Goal: Transaction & Acquisition: Purchase product/service

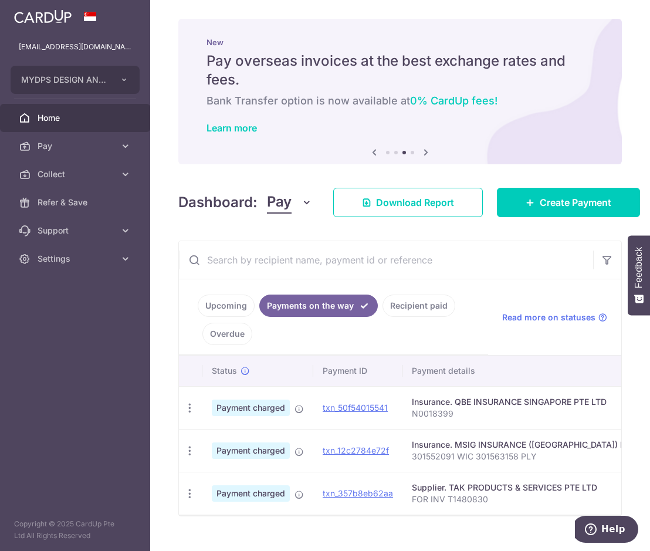
click at [234, 308] on link "Upcoming" at bounding box center [226, 305] width 57 height 22
click at [69, 109] on link "Home" at bounding box center [75, 118] width 150 height 28
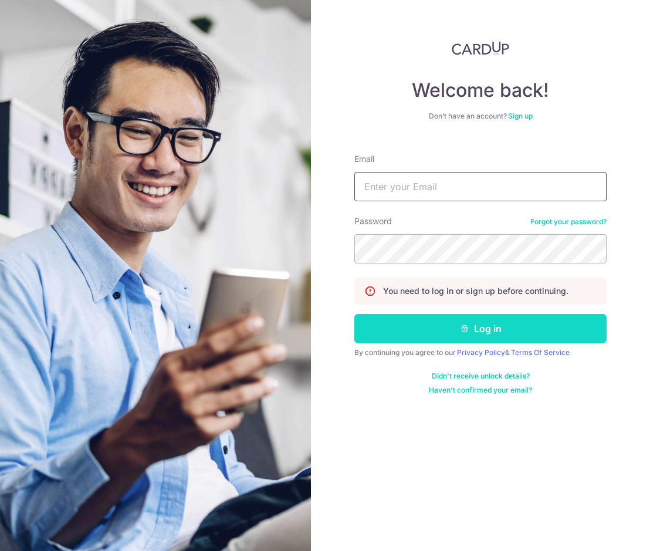
type input "[EMAIL_ADDRESS][DOMAIN_NAME]"
click at [449, 331] on button "Log in" at bounding box center [480, 328] width 252 height 29
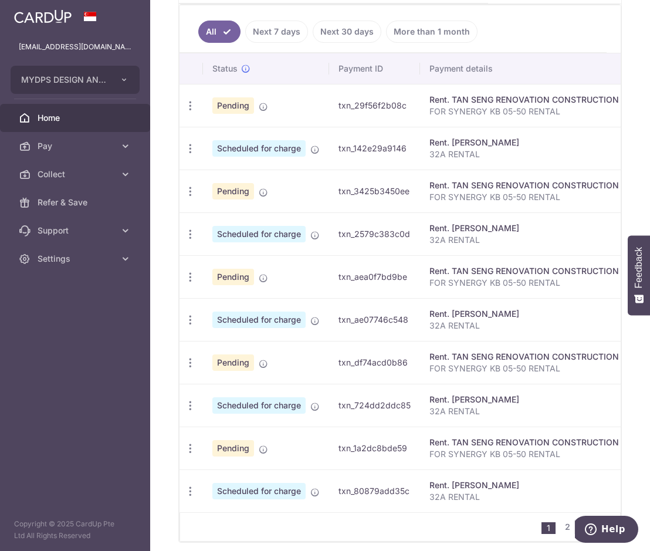
scroll to position [352, 0]
click at [561, 533] on link "2" at bounding box center [567, 526] width 14 height 14
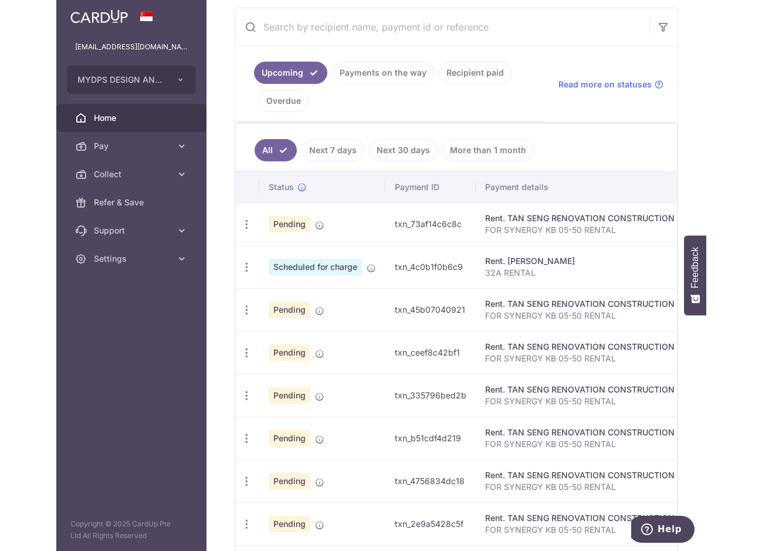
scroll to position [234, 0]
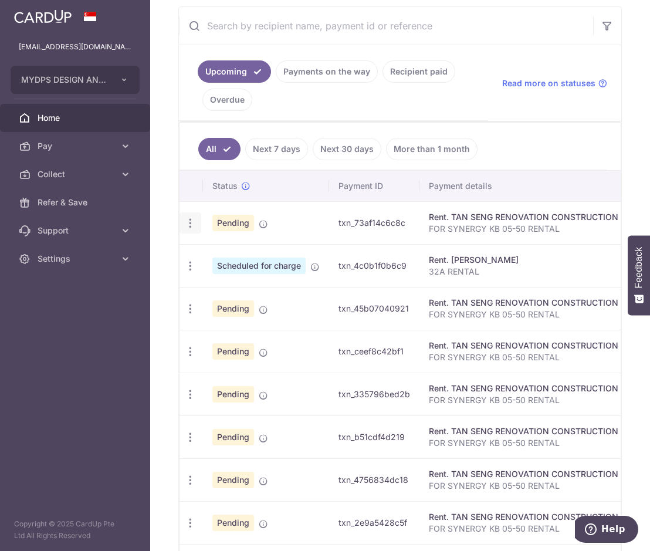
click at [191, 225] on icon "button" at bounding box center [190, 223] width 12 height 12
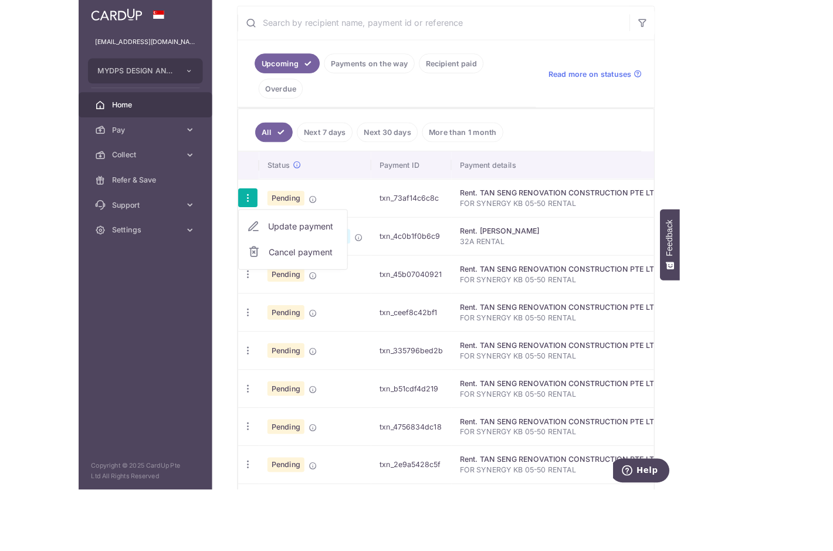
scroll to position [220, 0]
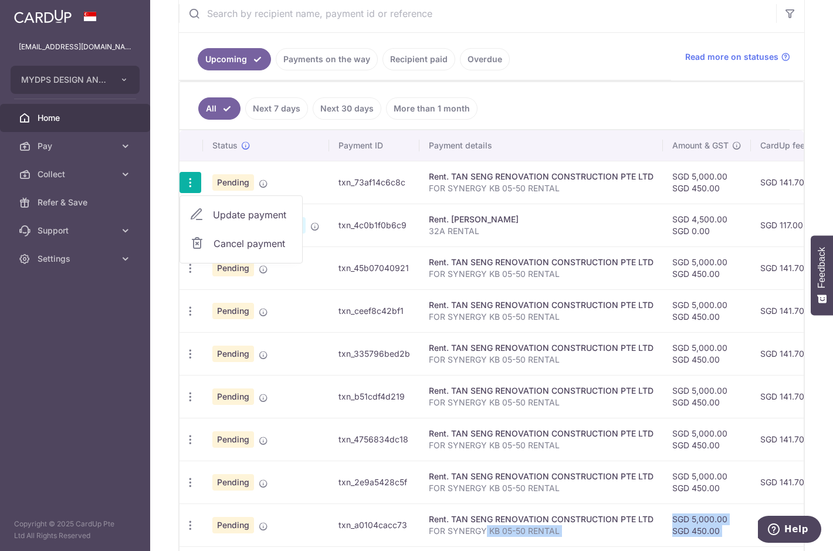
drag, startPoint x: 484, startPoint y: 550, endPoint x: 596, endPoint y: 546, distance: 111.5
click at [599, 548] on tbody "Update payment Cancel payment Pending txn_73af14c6c8c Rent. TAN SENG RENOVATION…" at bounding box center [656, 375] width 954 height 428
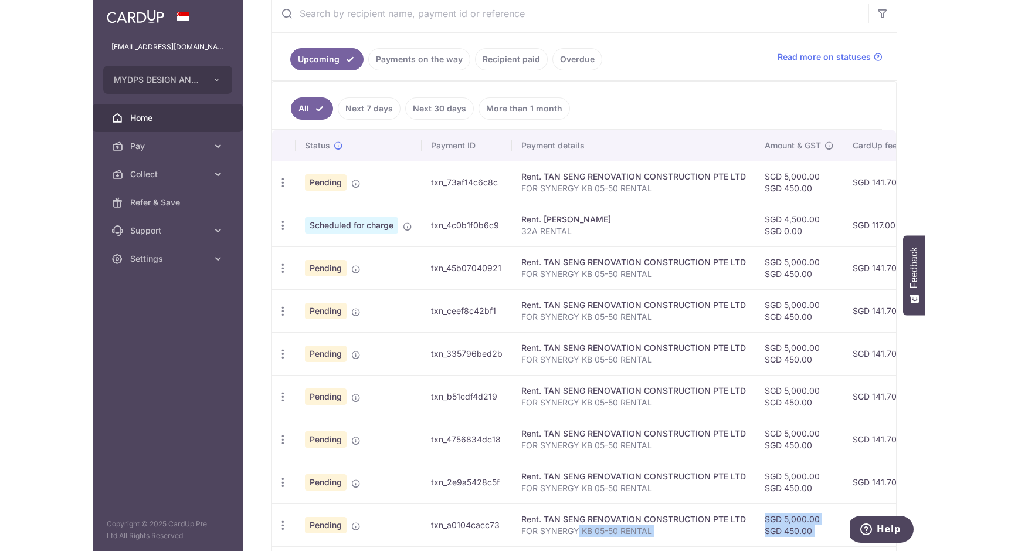
scroll to position [233, 0]
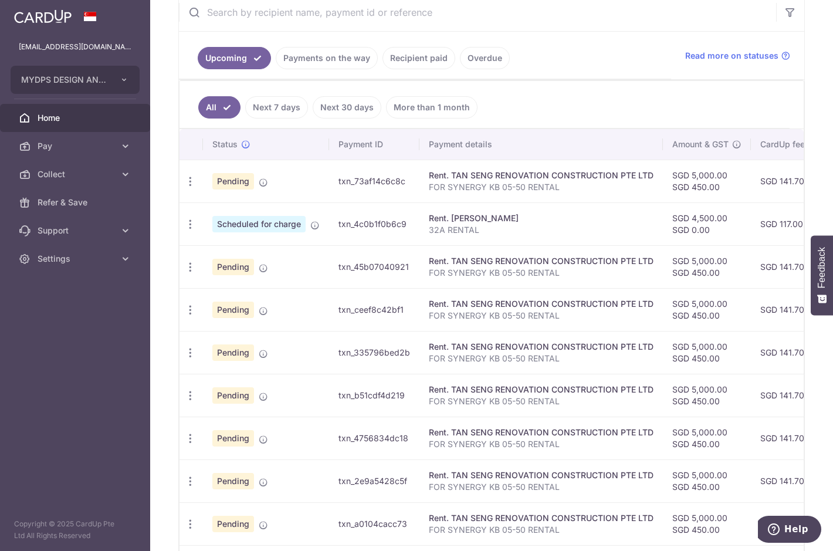
click at [452, 270] on p "FOR SYNERGY KB 05-50 RENTAL" at bounding box center [541, 273] width 225 height 12
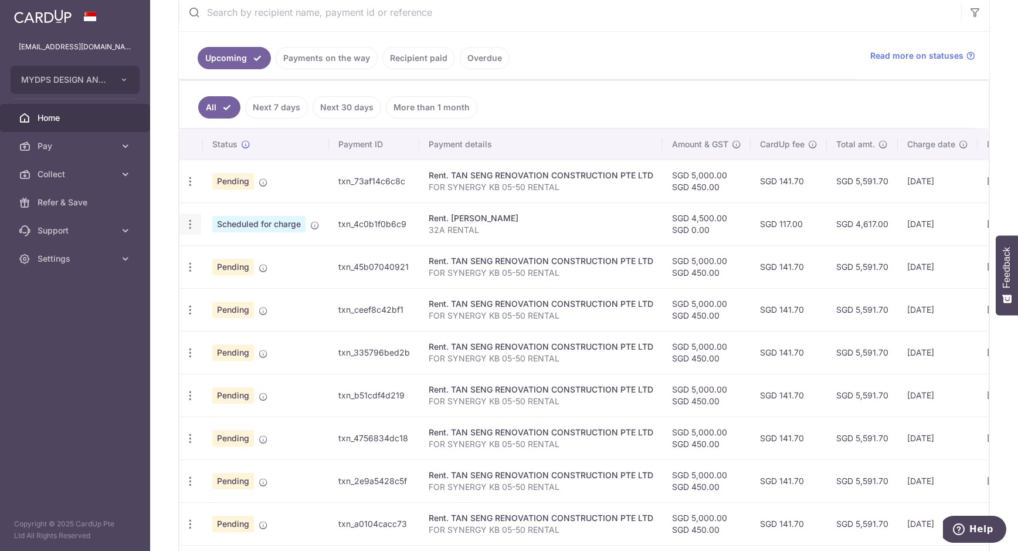
click at [191, 226] on icon "button" at bounding box center [190, 224] width 12 height 12
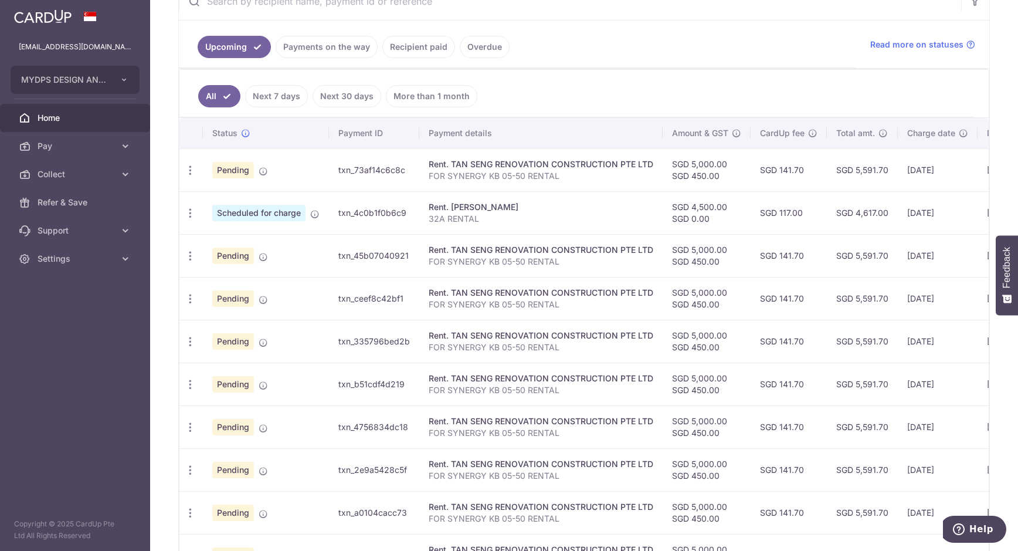
scroll to position [245, 0]
click at [110, 118] on span "Home" at bounding box center [76, 118] width 77 height 12
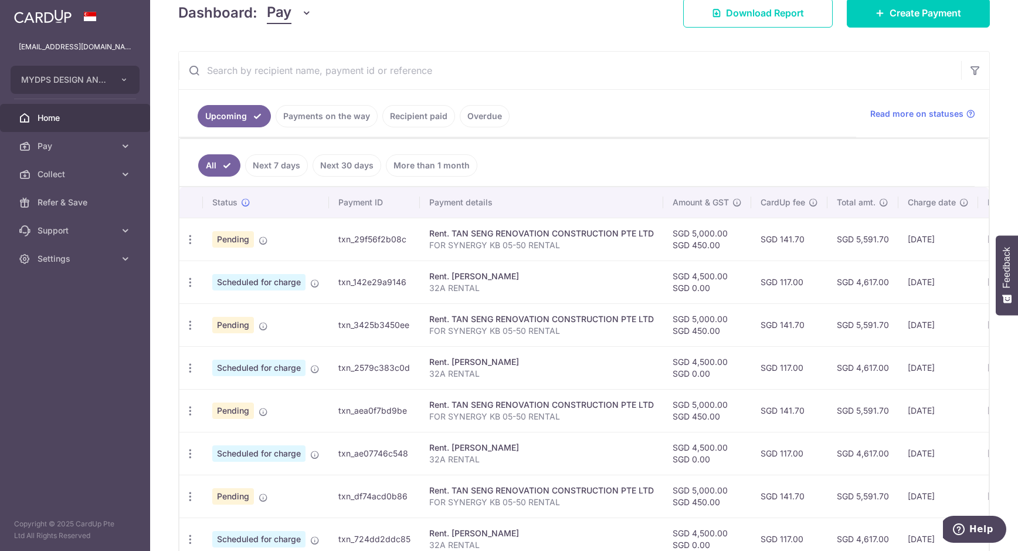
scroll to position [176, 0]
click at [413, 116] on link "Recipient paid" at bounding box center [418, 115] width 73 height 22
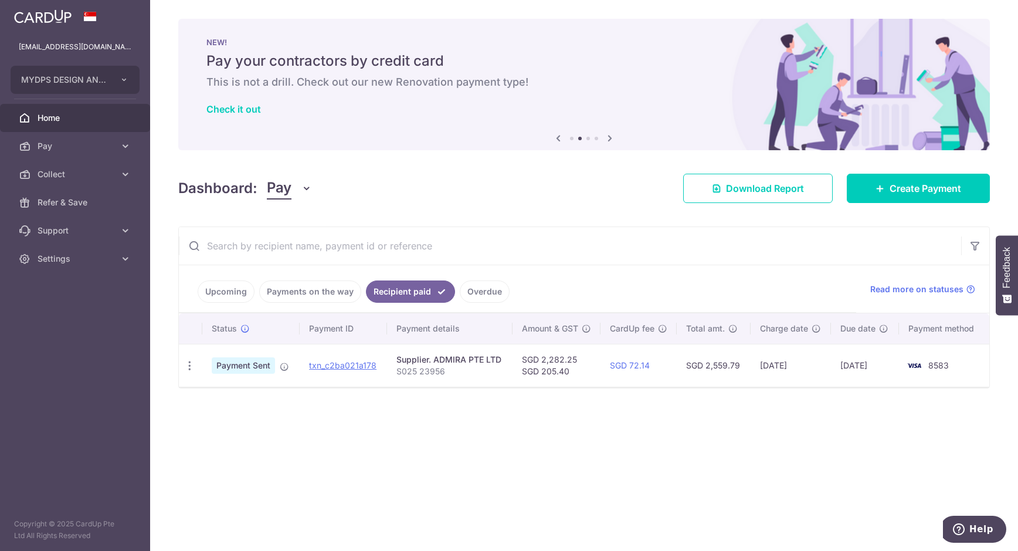
click at [308, 185] on icon "button" at bounding box center [307, 188] width 12 height 12
click at [327, 294] on link "Payments on the way" at bounding box center [310, 291] width 102 height 22
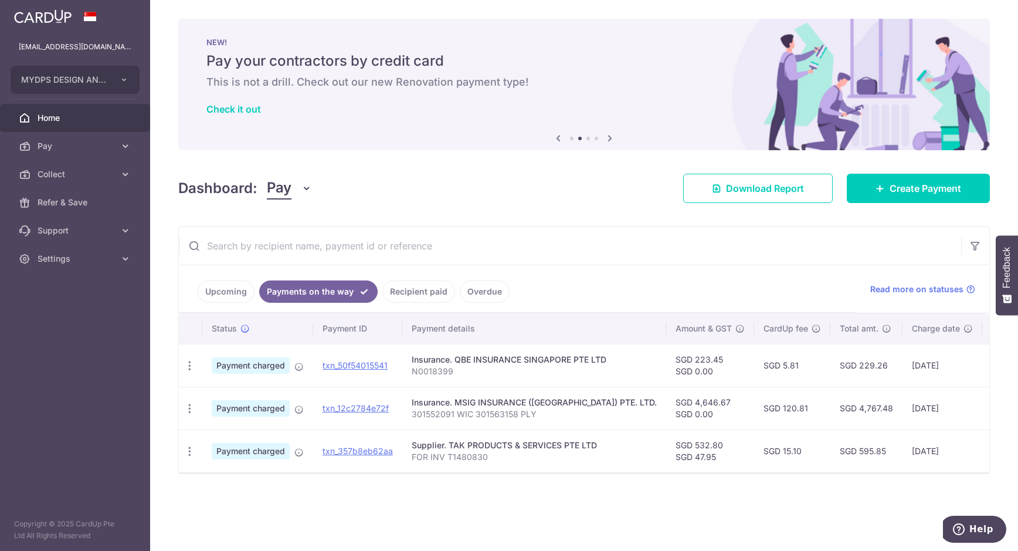
click at [228, 288] on link "Upcoming" at bounding box center [226, 291] width 57 height 22
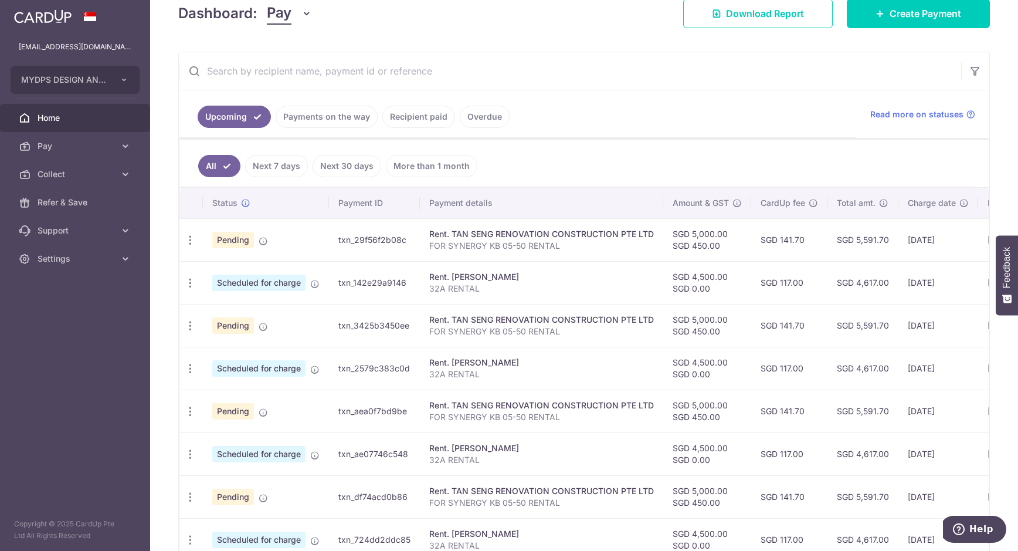
scroll to position [176, 0]
click at [278, 165] on link "Next 7 days" at bounding box center [276, 165] width 63 height 22
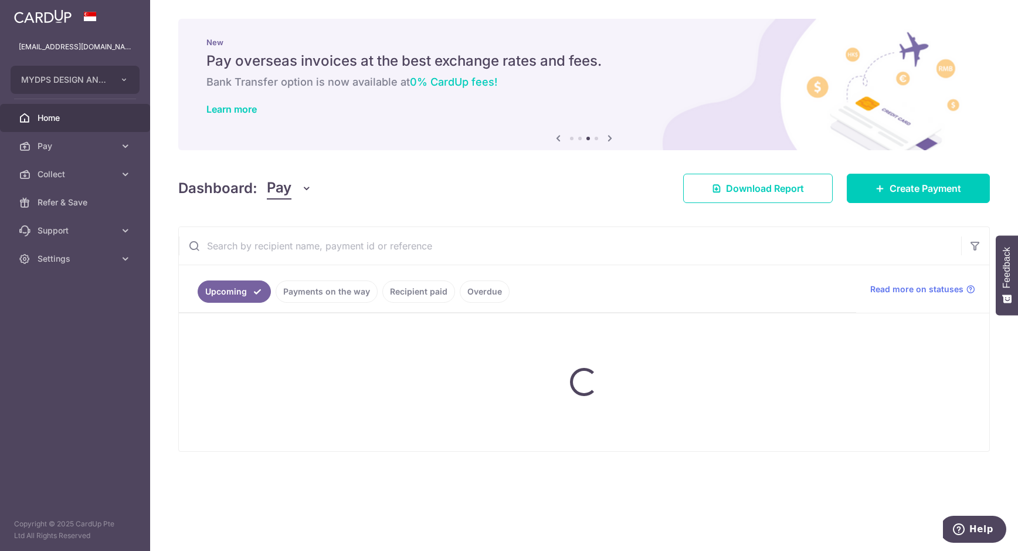
scroll to position [0, 0]
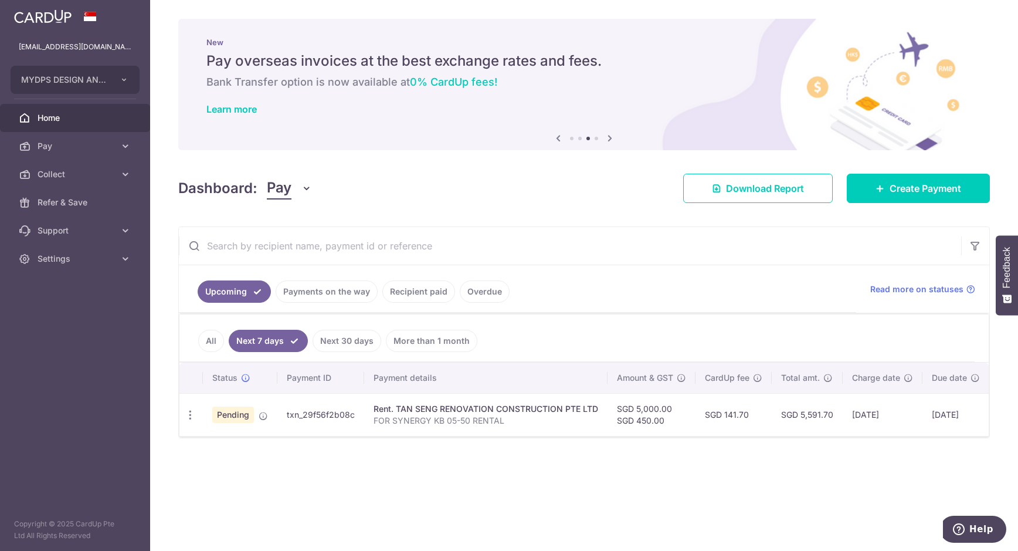
click at [239, 289] on link "Upcoming" at bounding box center [234, 291] width 73 height 22
click at [200, 341] on link "All" at bounding box center [211, 341] width 26 height 22
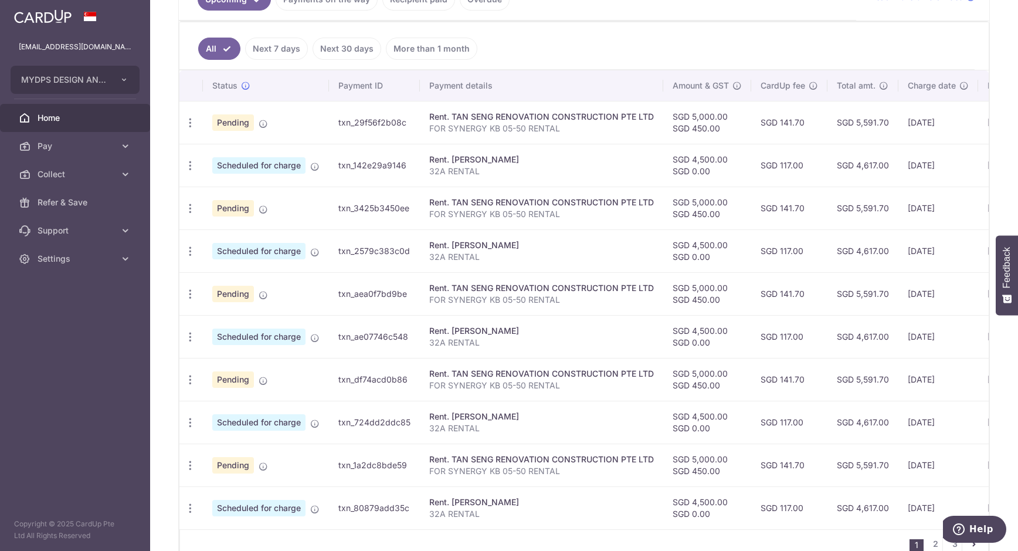
scroll to position [293, 0]
click at [186, 211] on icon "button" at bounding box center [190, 208] width 12 height 12
click at [164, 294] on div "× Pause Schedule Pause all future payments in this series Pause just this one p…" at bounding box center [584, 275] width 868 height 551
click at [65, 148] on span "Pay" at bounding box center [76, 146] width 77 height 12
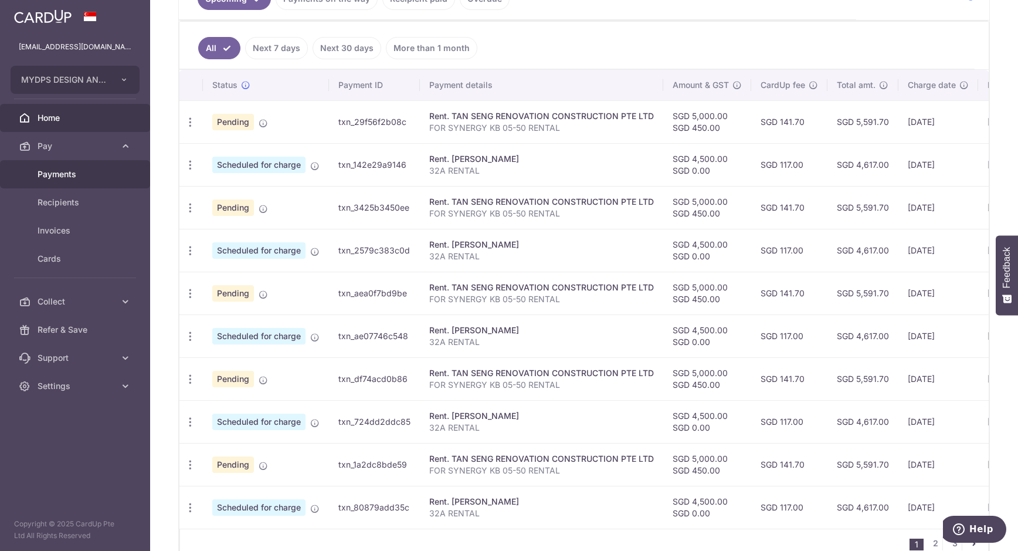
click at [60, 174] on span "Payments" at bounding box center [76, 174] width 77 height 12
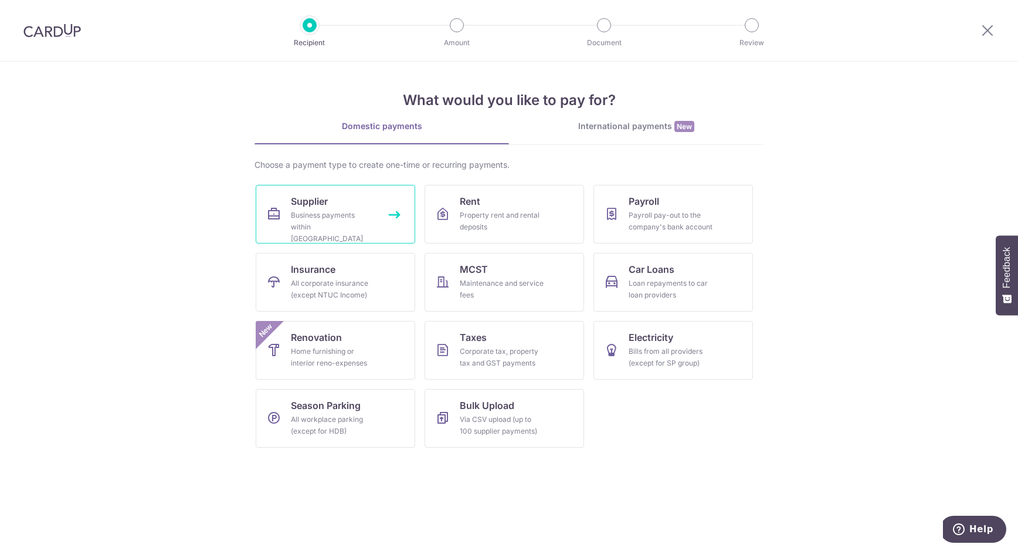
click at [300, 217] on div "Business payments within [GEOGRAPHIC_DATA]" at bounding box center [333, 226] width 84 height 35
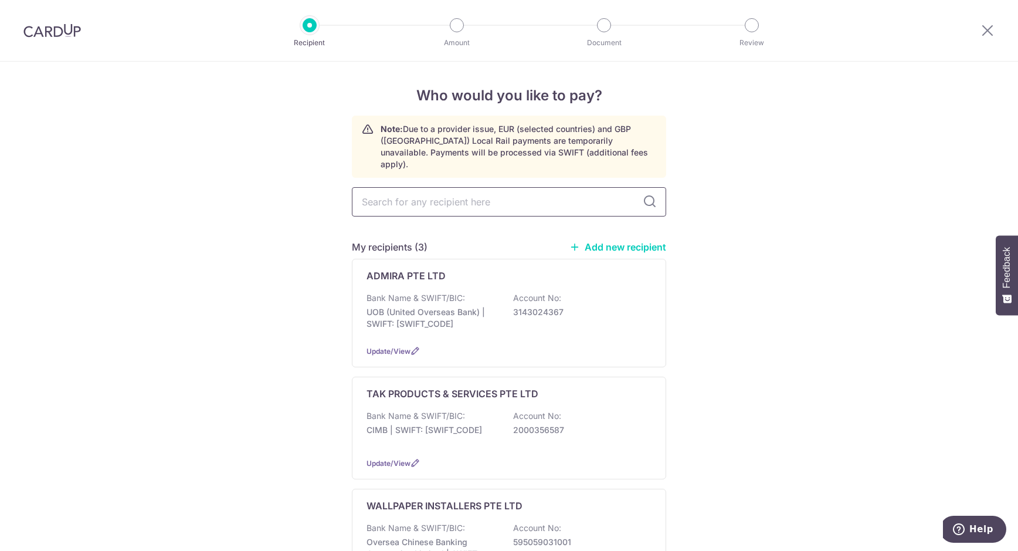
click at [454, 192] on input "text" at bounding box center [509, 201] width 314 height 29
click at [624, 241] on link "Add new recipient" at bounding box center [617, 247] width 97 height 12
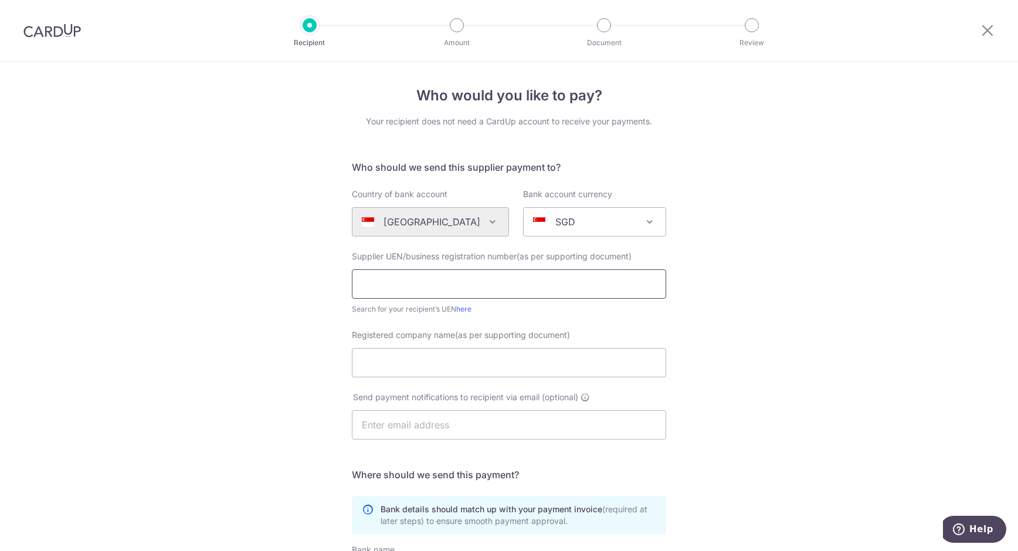
click at [410, 283] on input "text" at bounding box center [509, 283] width 314 height 29
type input "s"
type input "SILENCE MOTION ENT. PTE LTD"
drag, startPoint x: 557, startPoint y: 279, endPoint x: 305, endPoint y: 288, distance: 252.3
click at [305, 288] on div "Who would you like to pay? Your recipient does not need a CardUp account to rec…" at bounding box center [509, 417] width 1018 height 711
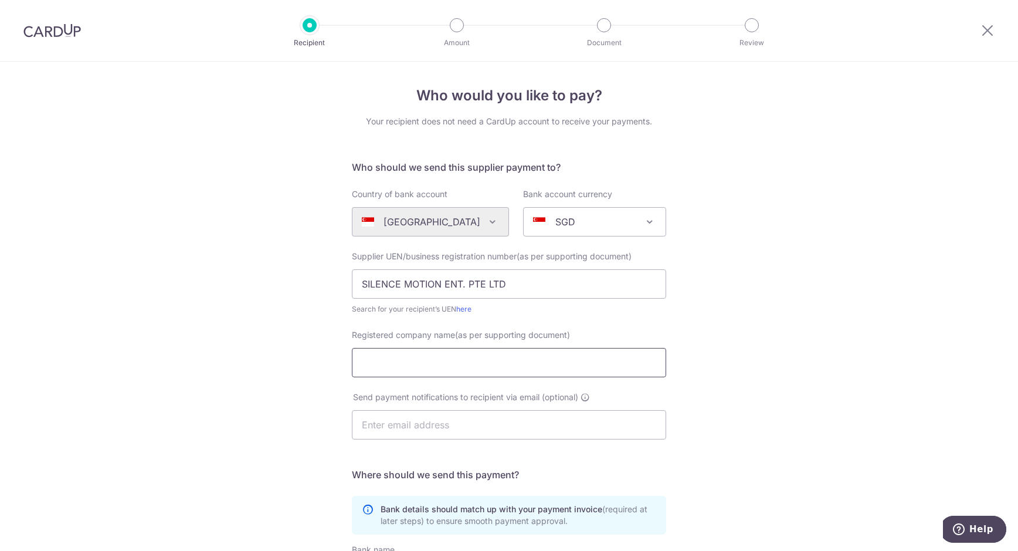
click at [420, 358] on input "Registered company name(as per supporting document)" at bounding box center [509, 362] width 314 height 29
paste input "SILENCE MOTION ENT. PTE LTD"
type input "SILENCE MOTION ENT. PTE LTD"
drag, startPoint x: 527, startPoint y: 284, endPoint x: 297, endPoint y: 284, distance: 229.9
click at [297, 284] on div "Who would you like to pay? Your recipient does not need a CardUp account to rec…" at bounding box center [509, 417] width 1018 height 711
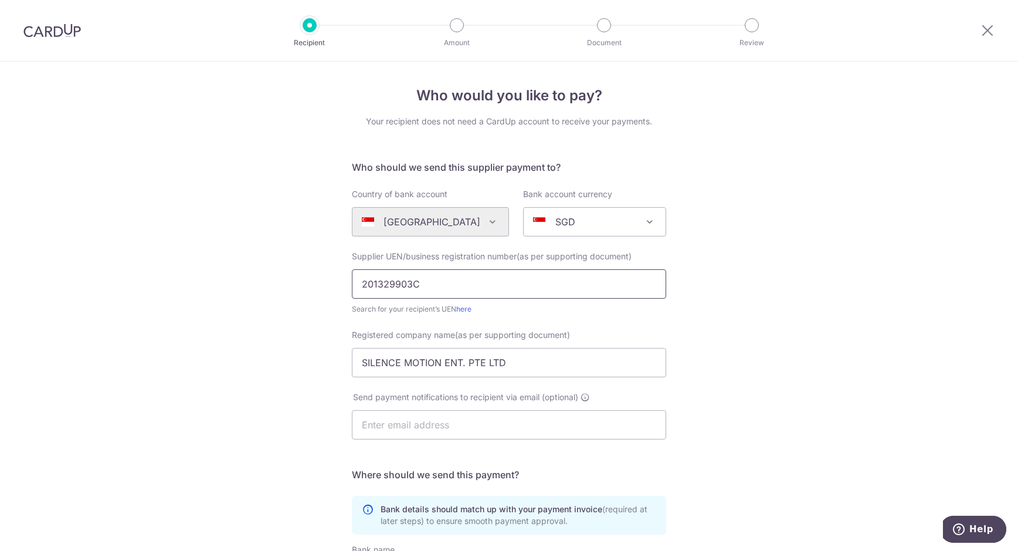
type input "201329903C"
click at [252, 200] on div "Who would you like to pay? Your recipient does not need a CardUp account to rec…" at bounding box center [509, 417] width 1018 height 711
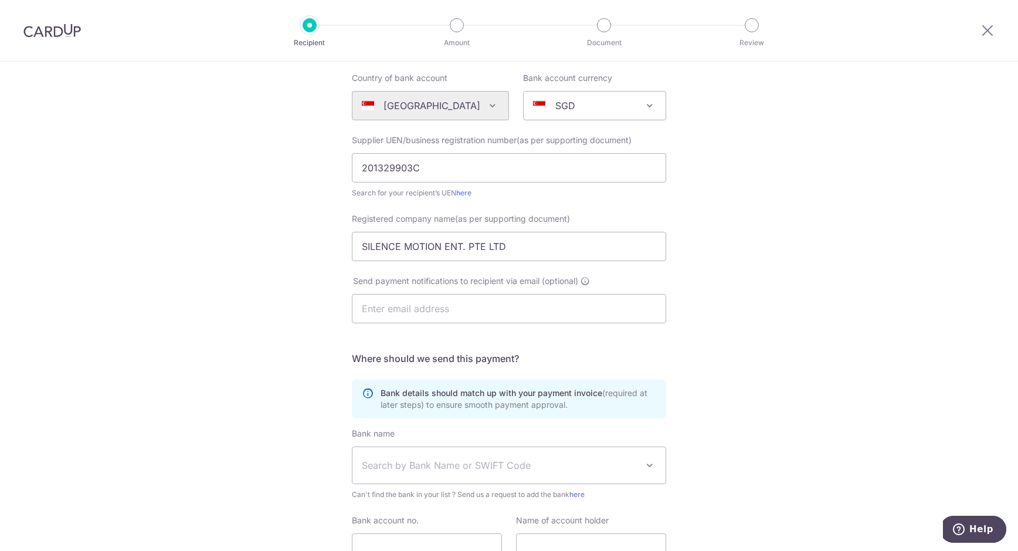
scroll to position [117, 0]
click at [474, 306] on input "text" at bounding box center [509, 307] width 314 height 29
click at [263, 314] on div "Who would you like to pay? Your recipient does not need a CardUp account to rec…" at bounding box center [509, 300] width 1018 height 711
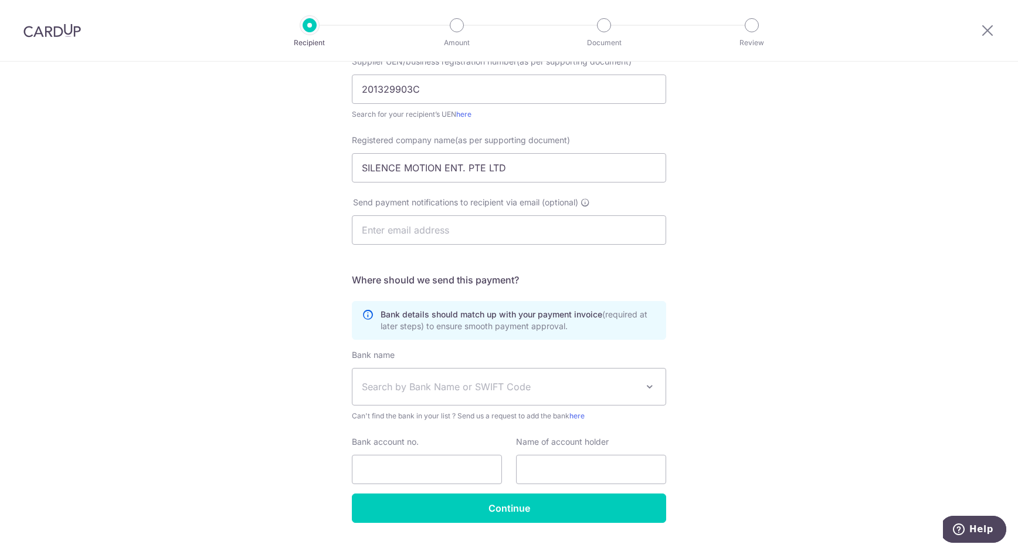
scroll to position [222, 0]
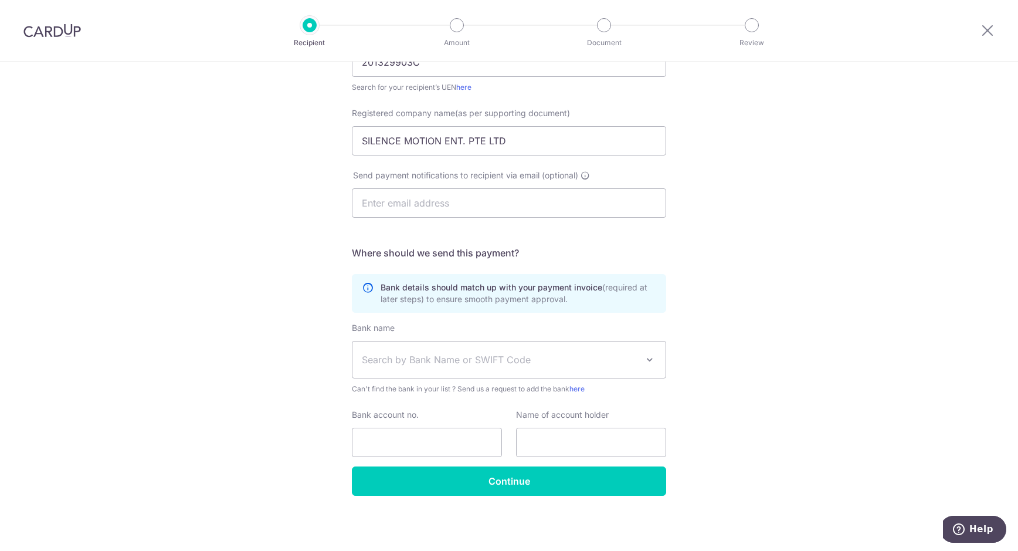
click at [439, 369] on span "Search by Bank Name or SWIFT Code" at bounding box center [508, 359] width 313 height 36
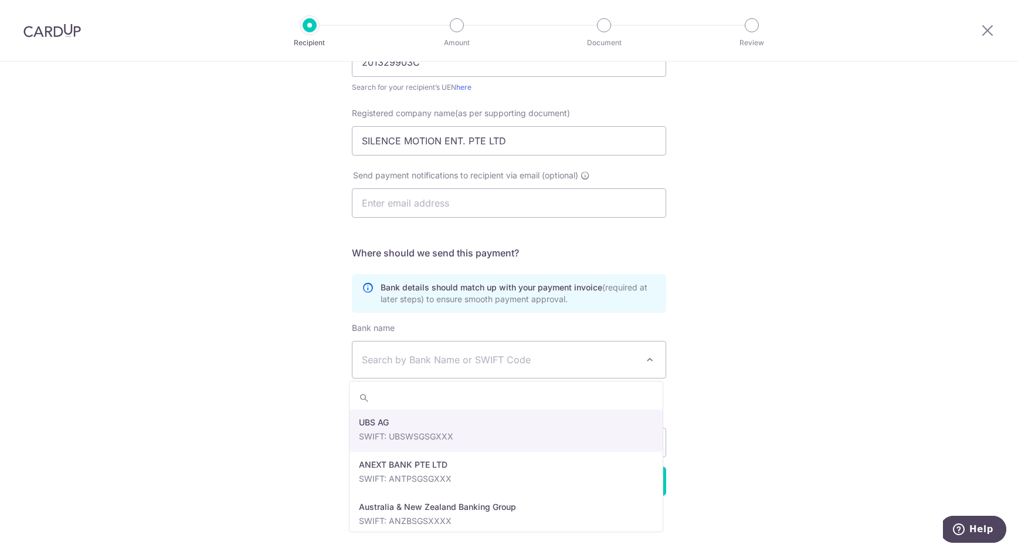
type input "C"
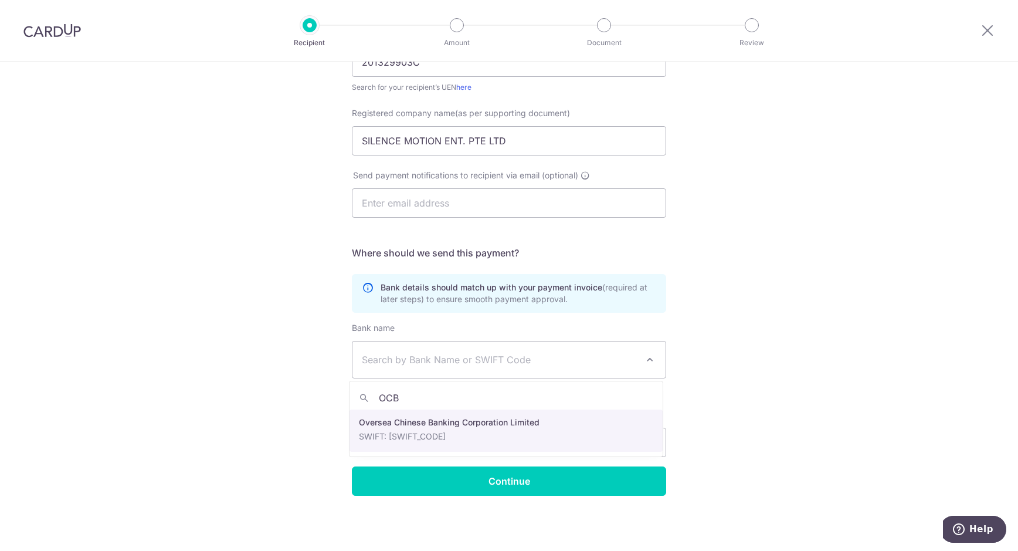
type input "OCB"
select select "12"
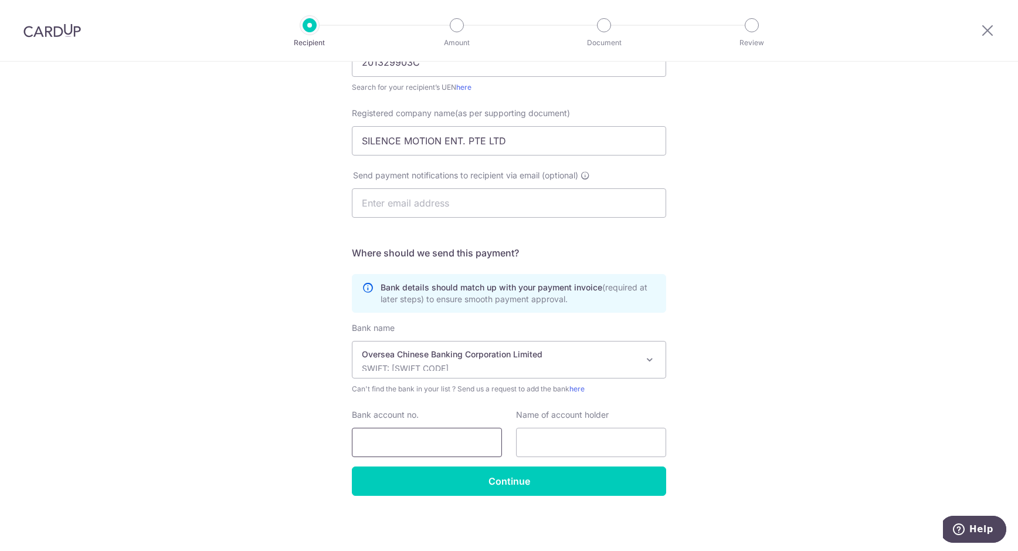
click at [416, 447] on input "Bank account no." at bounding box center [427, 441] width 150 height 29
click at [421, 446] on input "686" at bounding box center [427, 441] width 150 height 29
drag, startPoint x: 330, startPoint y: 447, endPoint x: 277, endPoint y: 446, distance: 52.8
click at [277, 446] on div "Who would you like to pay? Your recipient does not need a CardUp account to rec…" at bounding box center [509, 195] width 1018 height 711
type input "[CREDIT_CARD_NUMBER]"
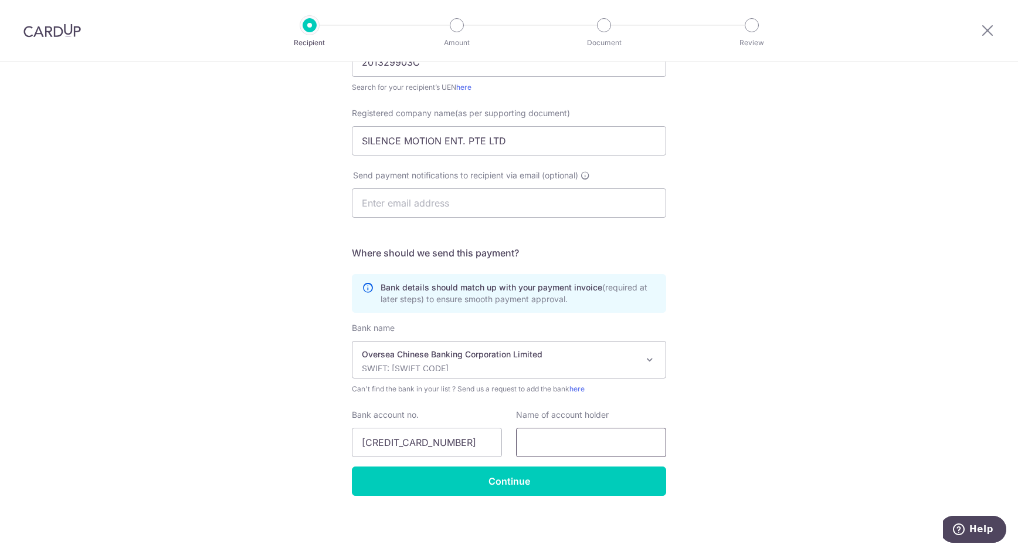
click at [572, 434] on input "text" at bounding box center [591, 441] width 150 height 29
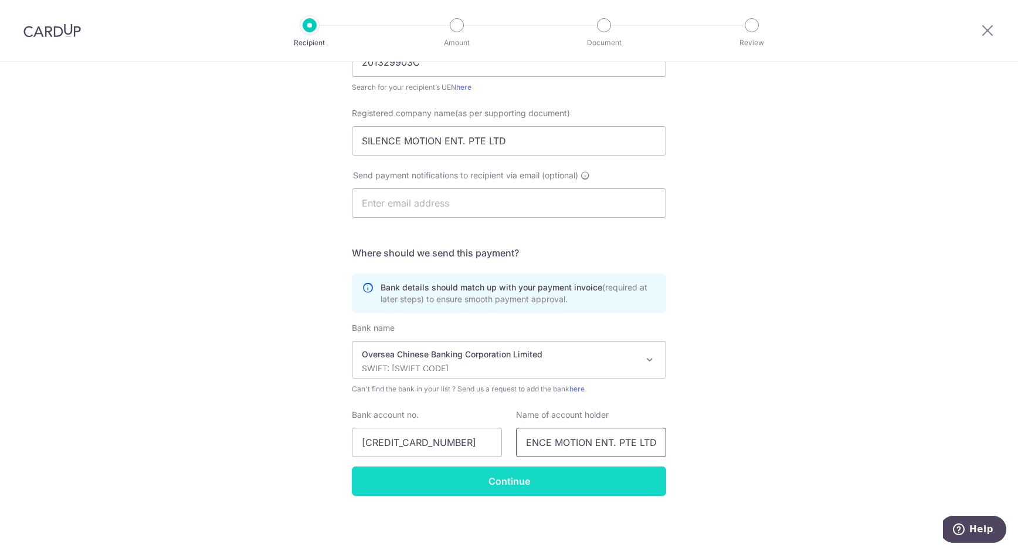
type input "SILENCE MOTION ENT. PTE LTD"
click at [452, 484] on input "Continue" at bounding box center [509, 480] width 314 height 29
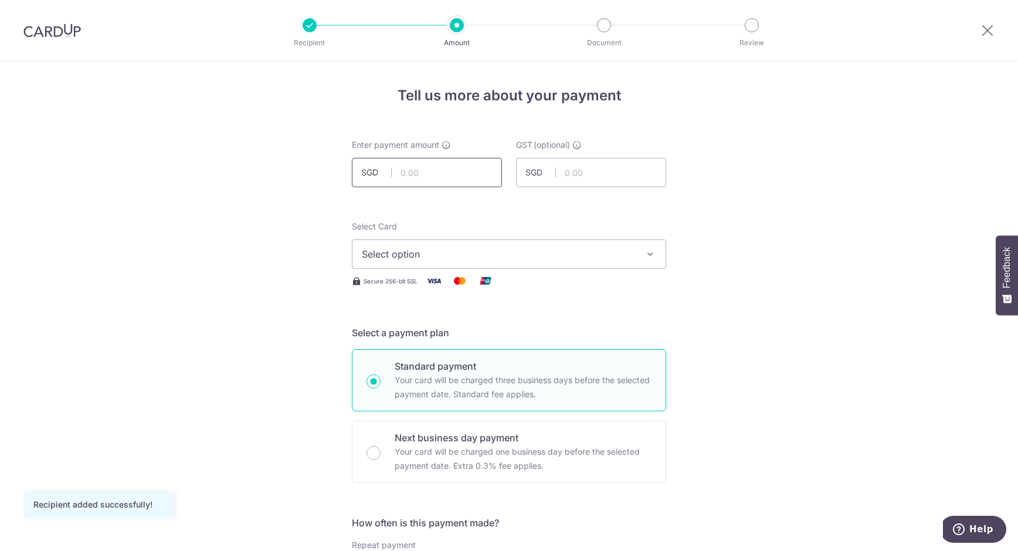
click at [450, 164] on input "text" at bounding box center [427, 172] width 150 height 29
click at [464, 168] on input "text" at bounding box center [427, 172] width 150 height 29
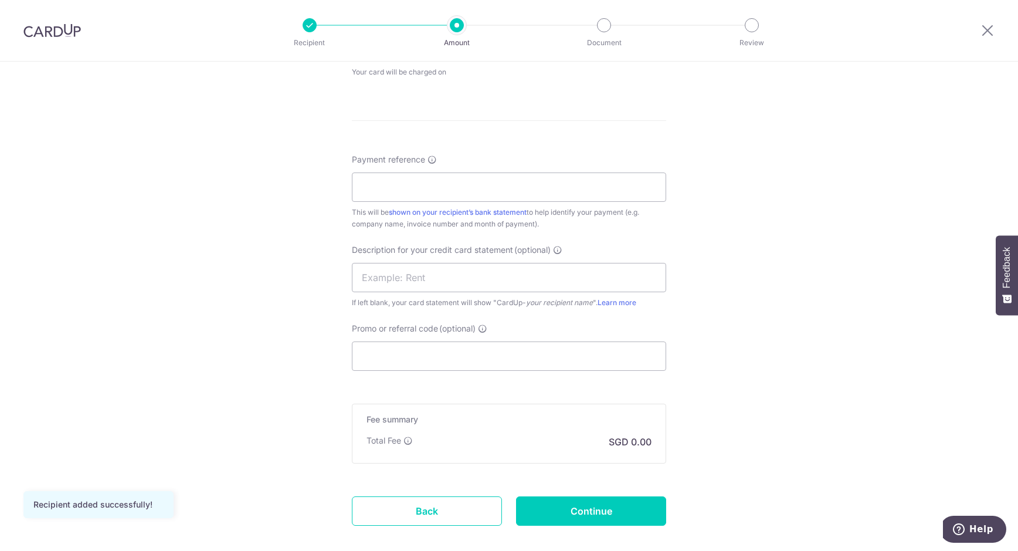
scroll to position [650, 0]
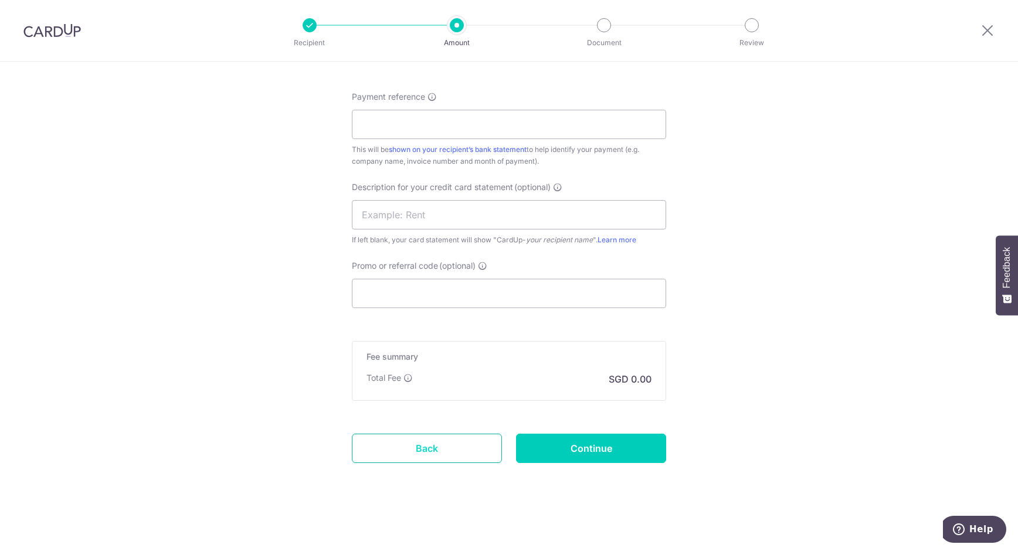
click at [422, 439] on link "Back" at bounding box center [427, 447] width 150 height 29
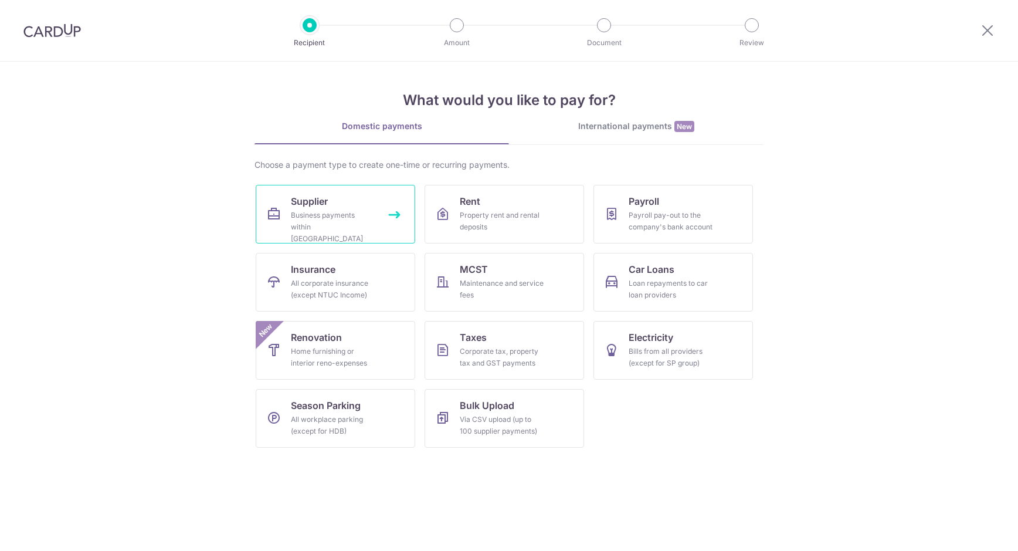
click at [327, 216] on div "Business payments within [GEOGRAPHIC_DATA]" at bounding box center [333, 226] width 84 height 35
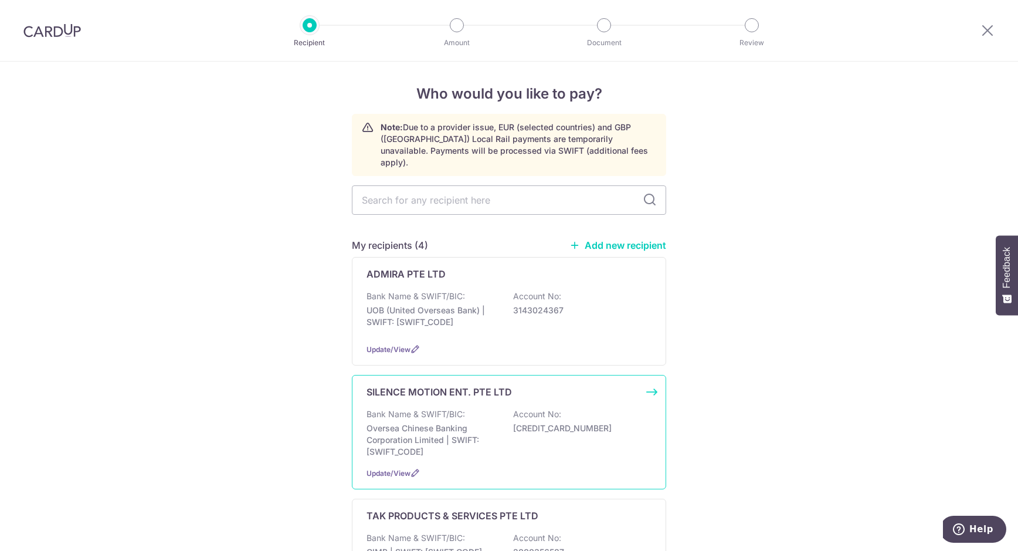
scroll to position [2, 0]
click at [389, 468] on span "Update/View" at bounding box center [388, 472] width 44 height 9
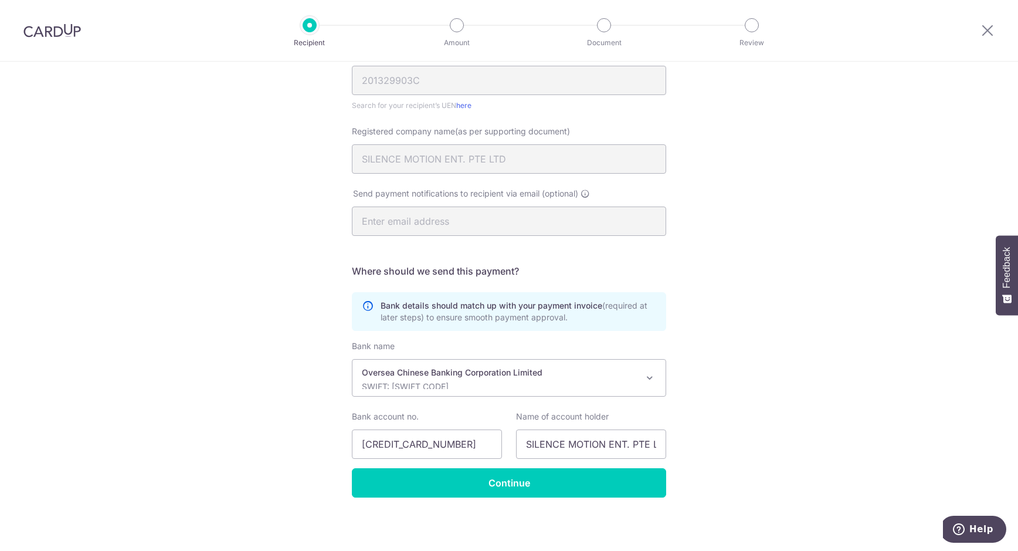
scroll to position [205, 0]
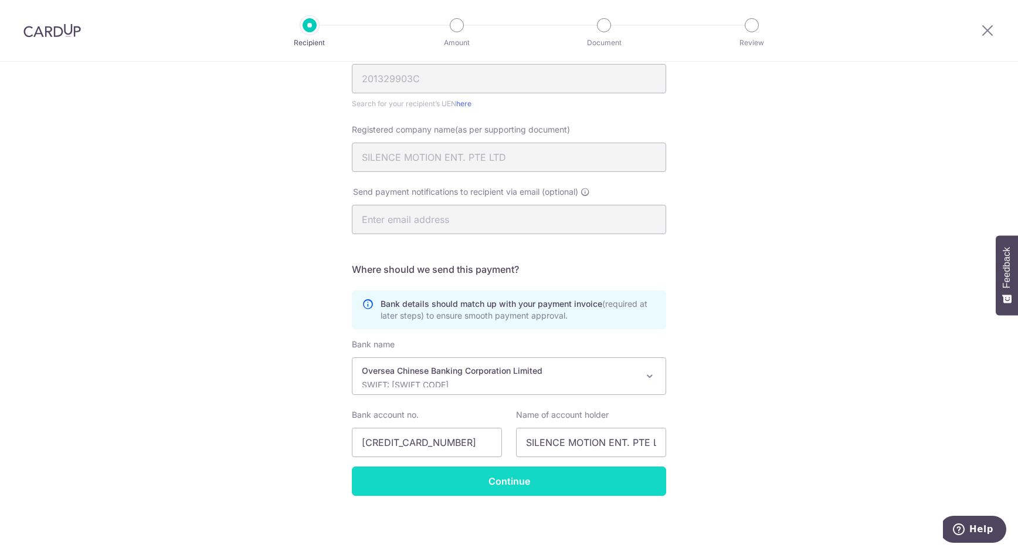
click at [529, 481] on input "Continue" at bounding box center [509, 480] width 314 height 29
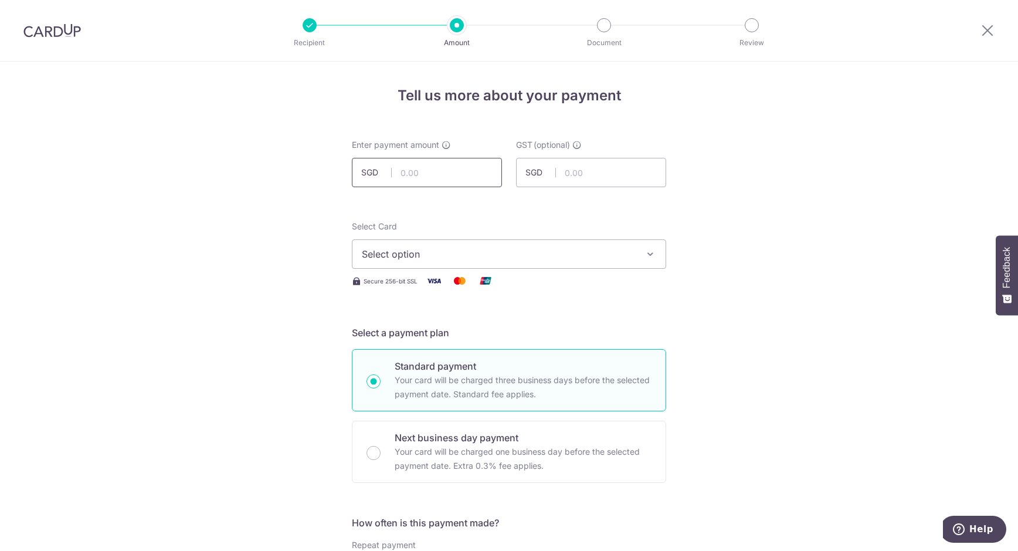
click at [432, 162] on input "text" at bounding box center [427, 172] width 150 height 29
click at [428, 172] on input "text" at bounding box center [427, 172] width 150 height 29
type input "2,102.05"
click at [589, 177] on input "text" at bounding box center [591, 172] width 150 height 29
type input "2"
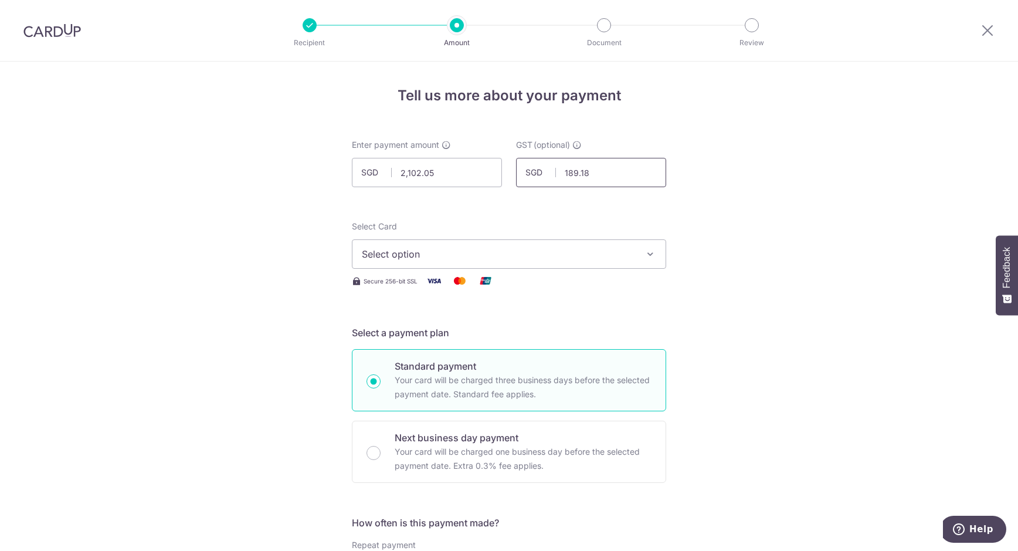
type input "189.18"
click at [497, 256] on span "Select option" at bounding box center [498, 254] width 273 height 14
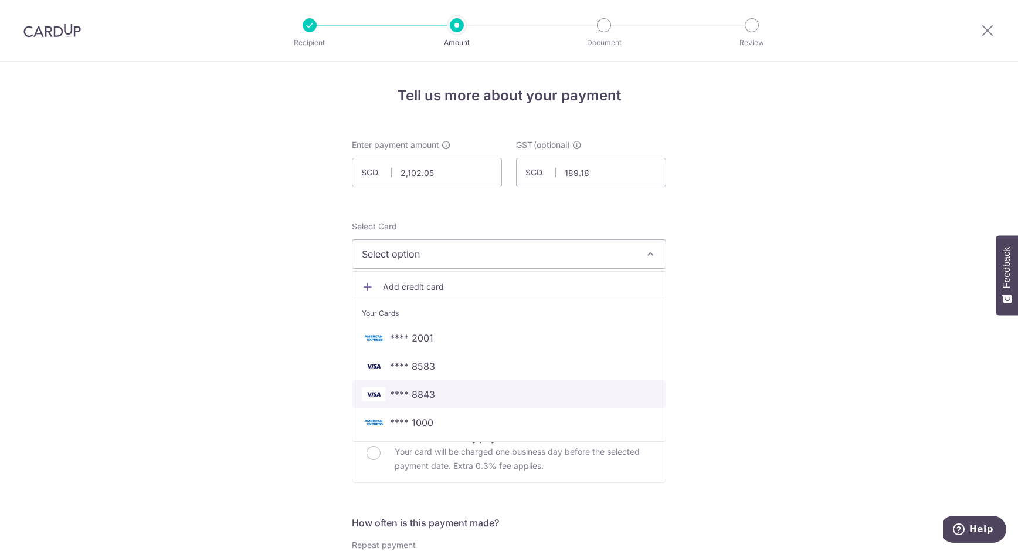
click at [422, 392] on span "**** 8843" at bounding box center [412, 394] width 45 height 14
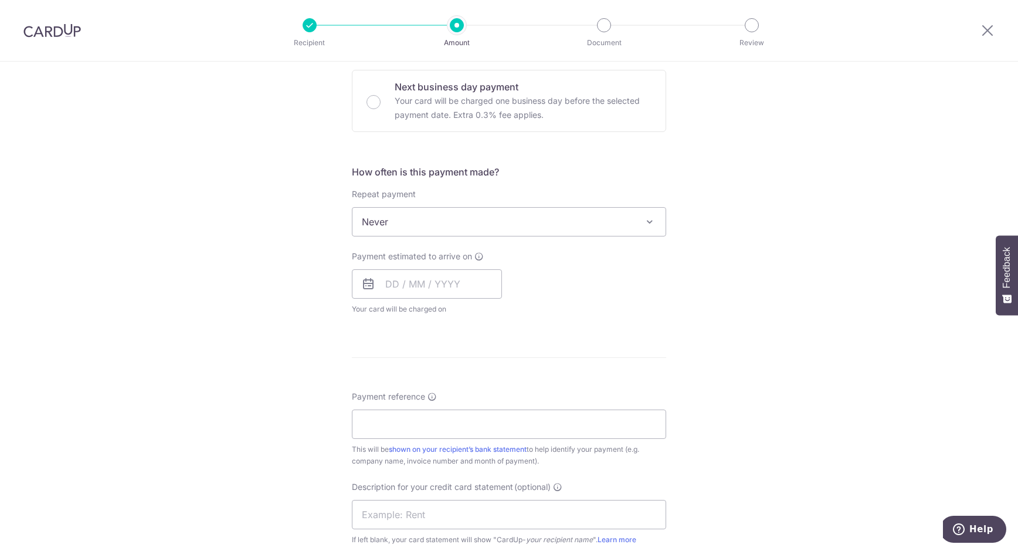
scroll to position [351, 0]
click at [388, 287] on input "text" at bounding box center [427, 283] width 150 height 29
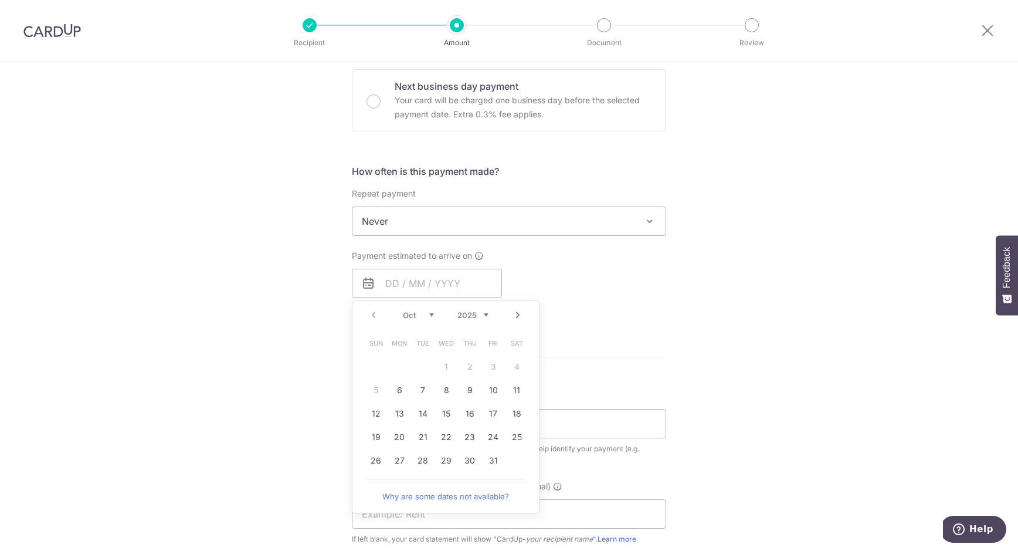
click at [446, 366] on table "Sun Mon Tue Wed Thu Fri Sat 1 2 3 4 5 6 7 8 9 10 11 12 13 14 15 16 17 18 19 20 …" at bounding box center [446, 401] width 164 height 141
click at [373, 392] on table "Sun Mon Tue Wed Thu Fri Sat 1 2 3 4 5 6 7 8 9 10 11 12 13 14 15 16 17 18 19 20 …" at bounding box center [446, 401] width 164 height 141
click at [287, 355] on div "Tell us more about your payment Enter payment amount SGD 2,102.05 2102.05 GST (…" at bounding box center [509, 279] width 1018 height 1139
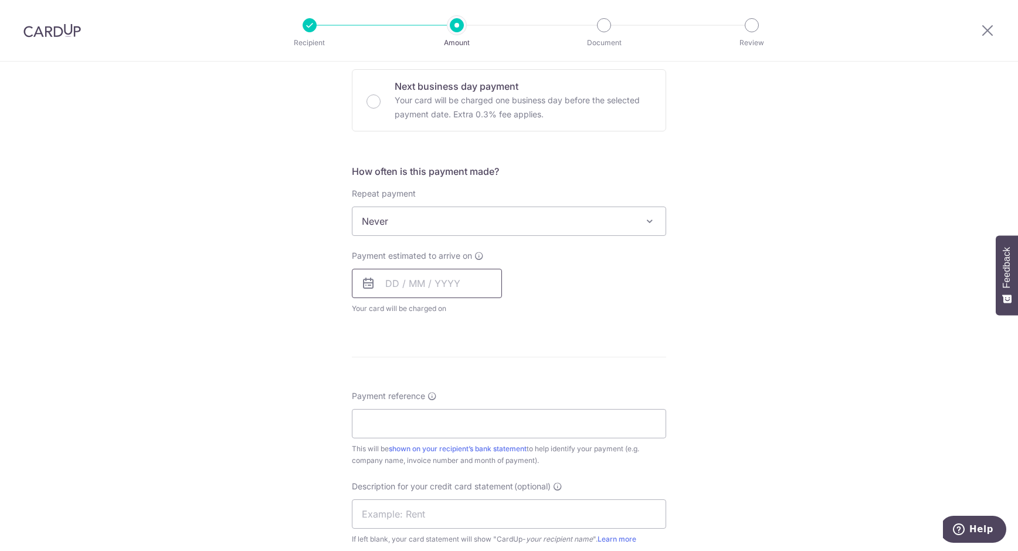
click at [391, 282] on input "text" at bounding box center [427, 283] width 150 height 29
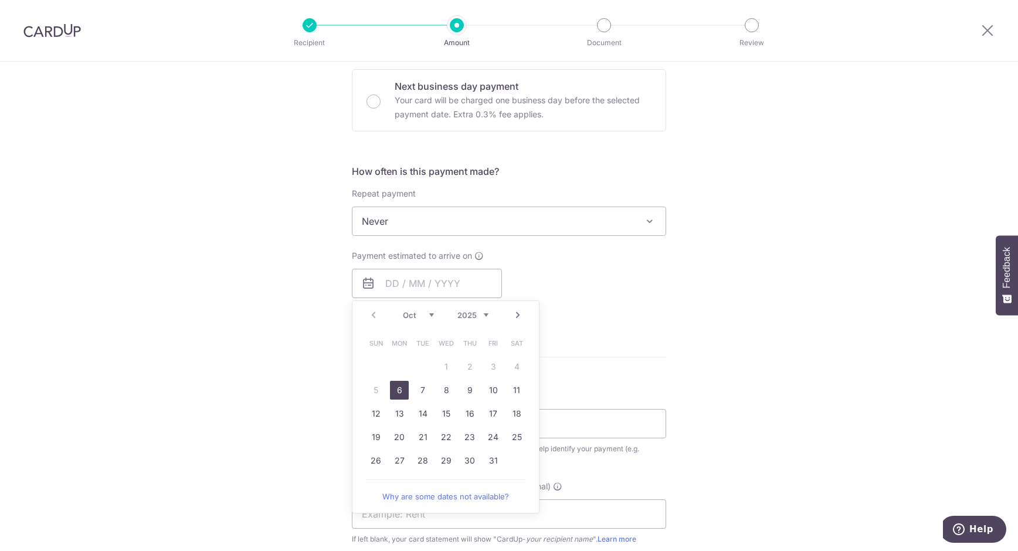
click at [395, 397] on link "6" at bounding box center [399, 390] width 19 height 19
type input "06/10/2025"
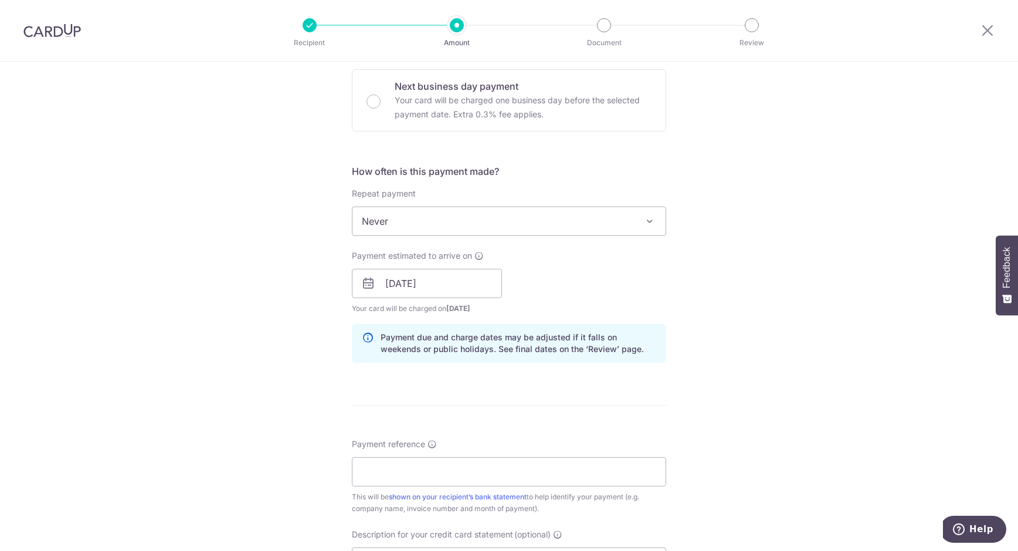
click at [263, 366] on div "Tell us more about your payment Enter payment amount SGD 2,102.05 2102.05 GST (…" at bounding box center [509, 303] width 1018 height 1187
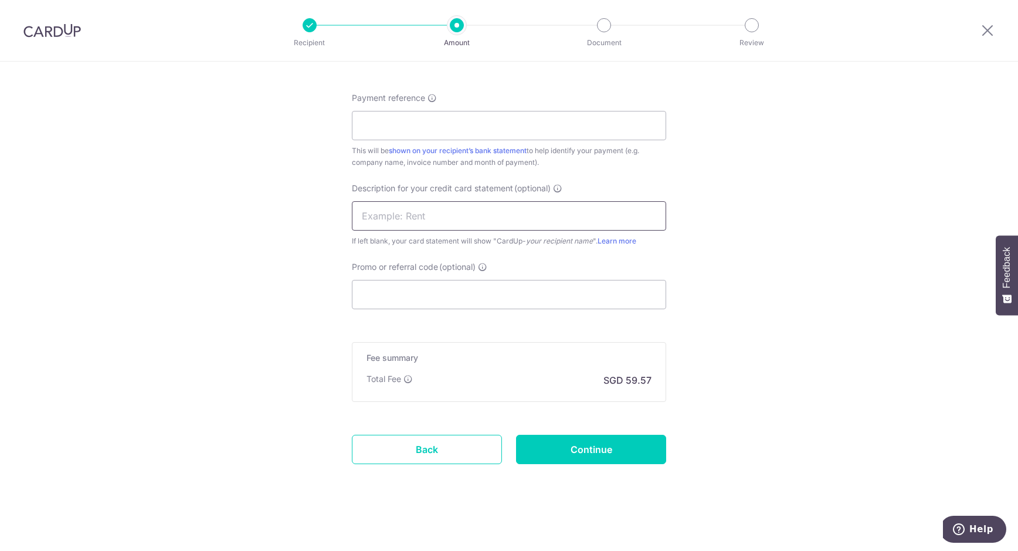
scroll to position [698, 0]
click at [414, 133] on input "Payment reference" at bounding box center [509, 124] width 314 height 29
type input "FOR INV02509035"
click at [407, 219] on input "text" at bounding box center [509, 214] width 314 height 29
type input "DIALOCK"
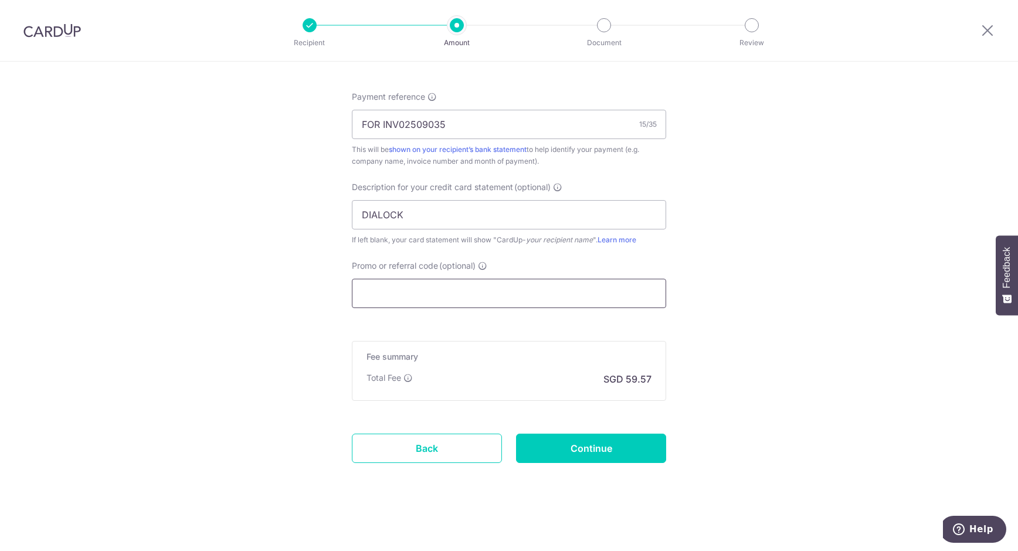
click at [443, 297] on input "Promo or referral code (optional)" at bounding box center [509, 293] width 314 height 29
click at [415, 291] on input "Promo or referral code (optional)" at bounding box center [509, 293] width 314 height 29
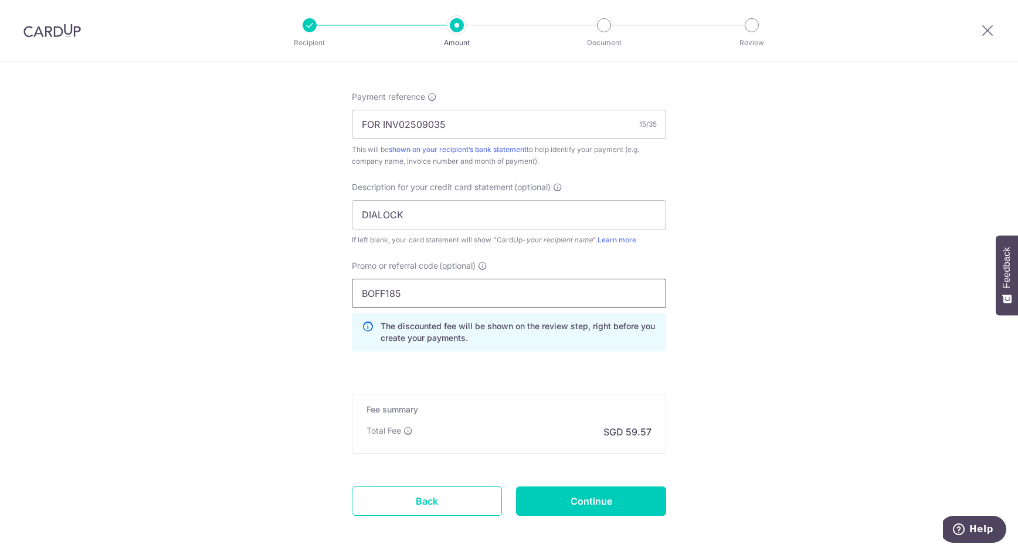
type input "BOFF185"
click at [565, 500] on input "Continue" at bounding box center [591, 500] width 150 height 29
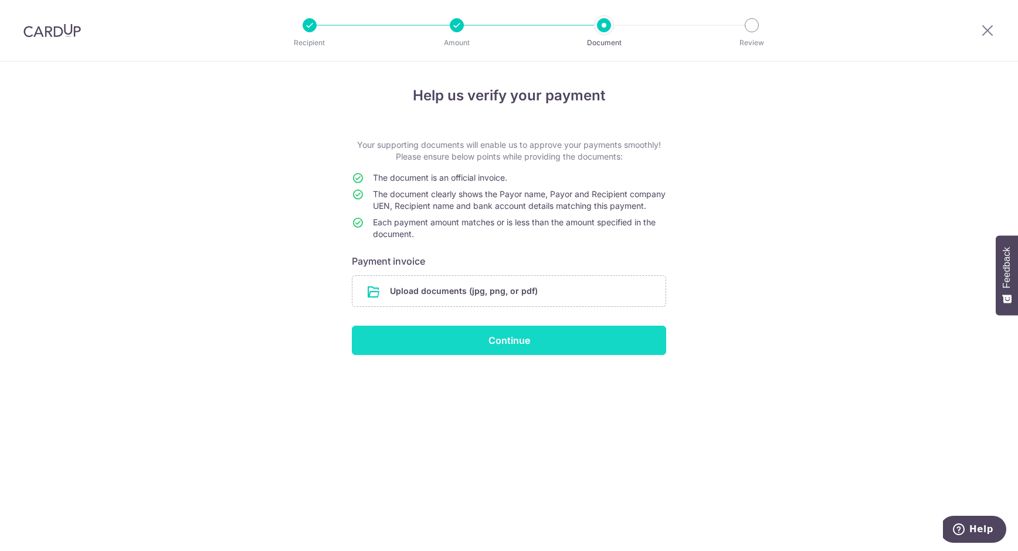
drag, startPoint x: 453, startPoint y: 408, endPoint x: 449, endPoint y: 340, distance: 68.8
click at [453, 408] on div "Help us verify your payment Your supporting documents will enable us to approve…" at bounding box center [509, 306] width 1018 height 489
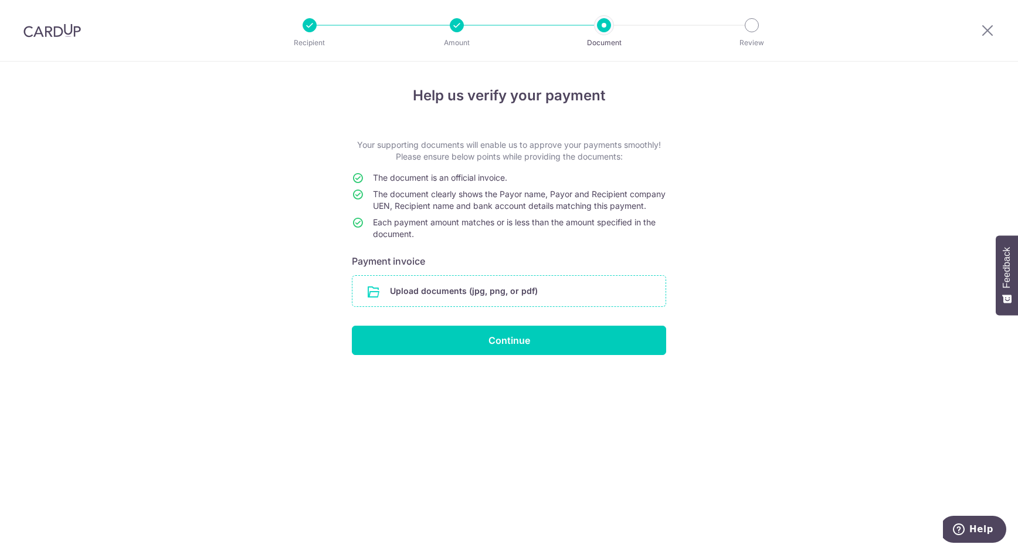
click at [453, 302] on input "file" at bounding box center [508, 291] width 313 height 30
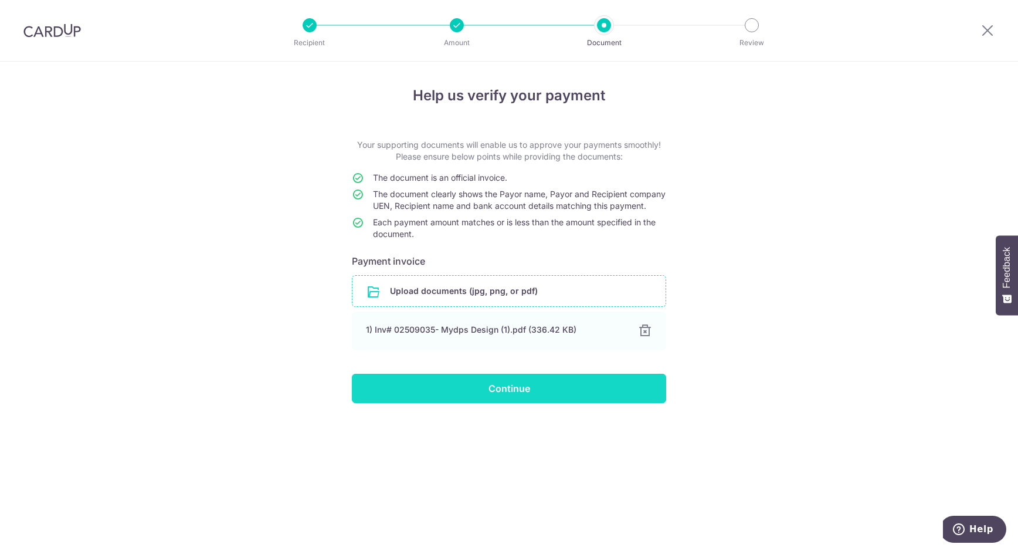
click at [517, 394] on input "Continue" at bounding box center [509, 388] width 314 height 29
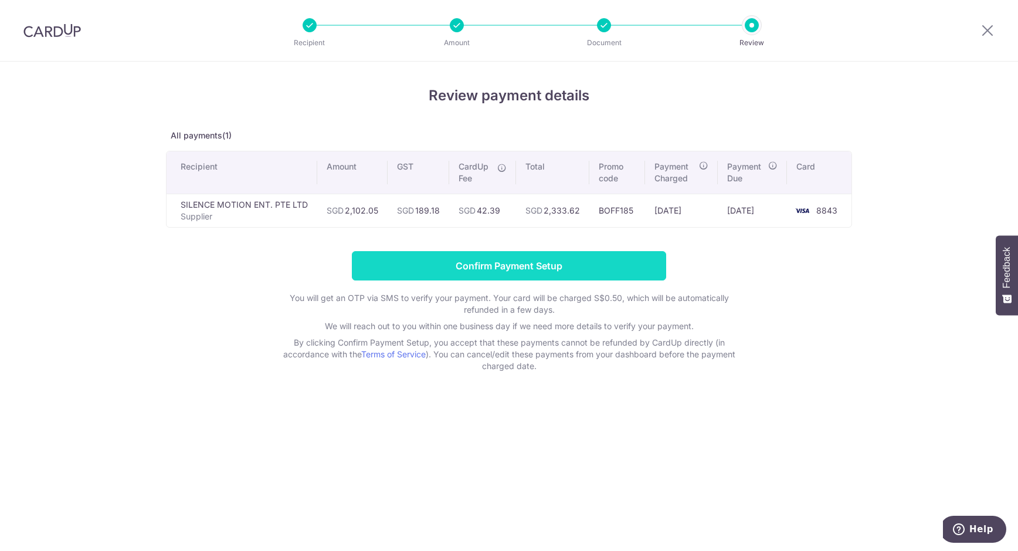
click at [550, 278] on input "Confirm Payment Setup" at bounding box center [509, 265] width 314 height 29
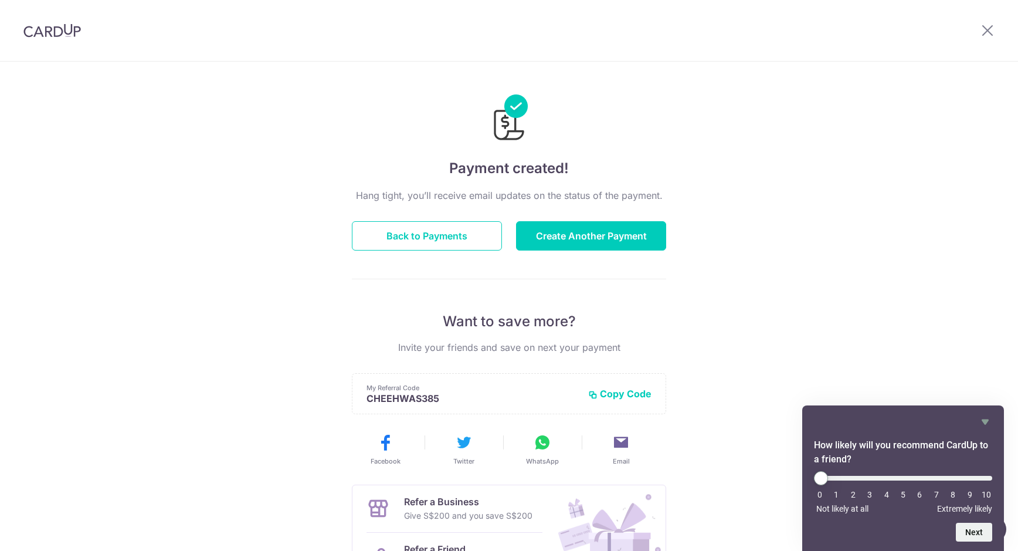
click at [332, 109] on div "Payment created! Hang tight, you’ll receive email updates on the status of the …" at bounding box center [509, 375] width 1018 height 626
click at [464, 228] on button "Back to Payments" at bounding box center [427, 235] width 150 height 29
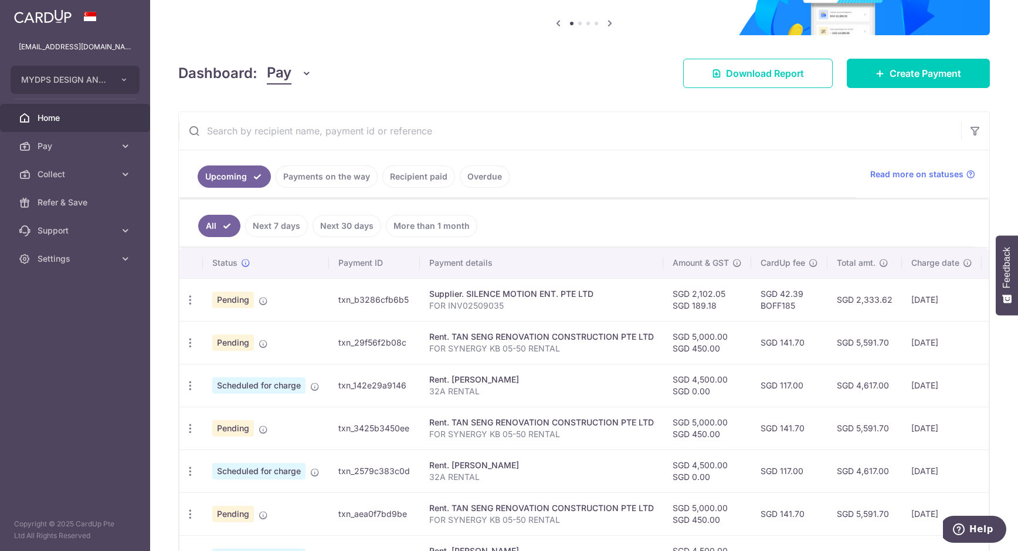
scroll to position [116, 0]
drag, startPoint x: 332, startPoint y: 293, endPoint x: 418, endPoint y: 296, distance: 85.7
click at [418, 296] on td "txn_b3286cfb6b5" at bounding box center [374, 298] width 91 height 43
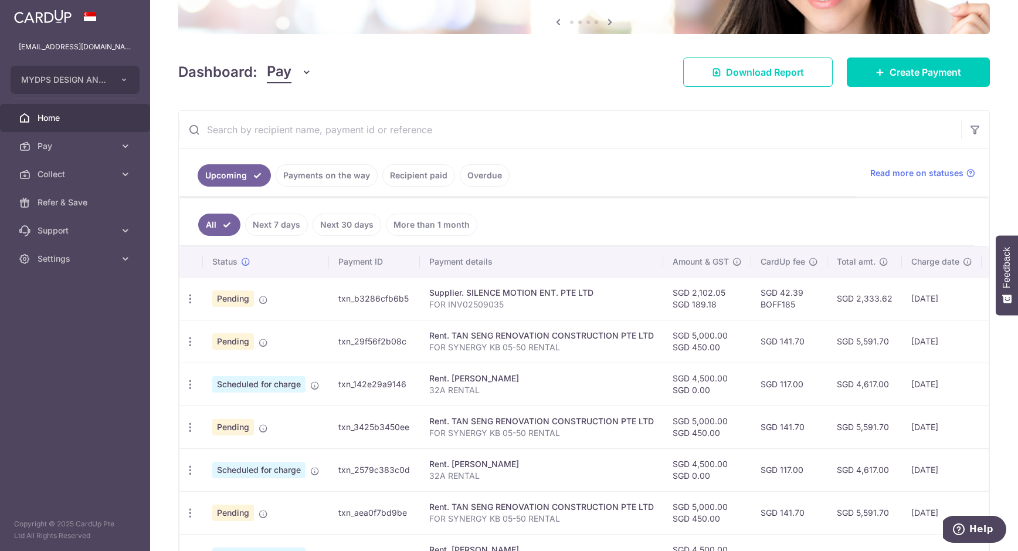
drag, startPoint x: 680, startPoint y: 191, endPoint x: 674, endPoint y: 192, distance: 6.0
click at [680, 191] on ul "Upcoming Payments on the way Recipient paid Overdue" at bounding box center [517, 172] width 677 height 47
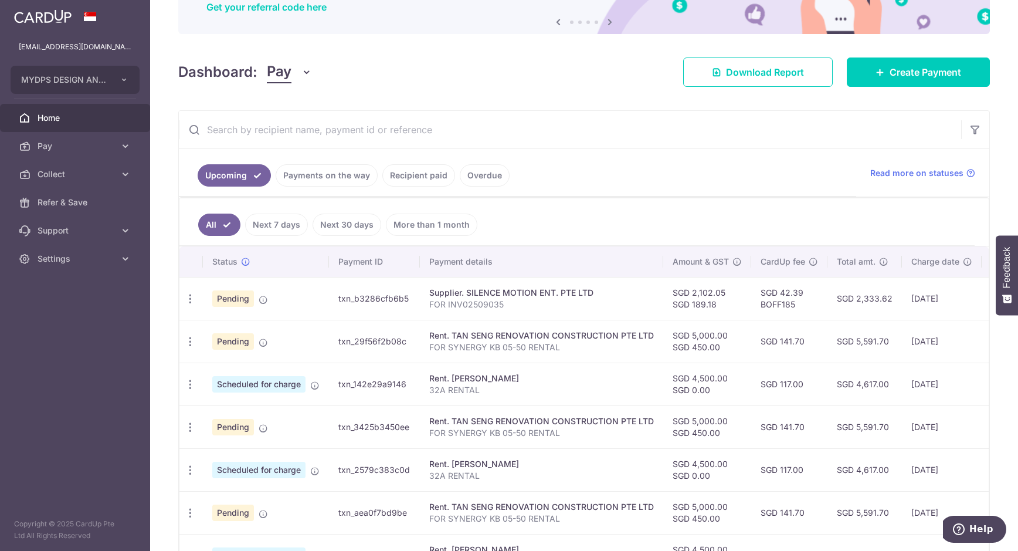
click at [658, 169] on ul "Upcoming Payments on the way Recipient paid Overdue" at bounding box center [517, 172] width 677 height 47
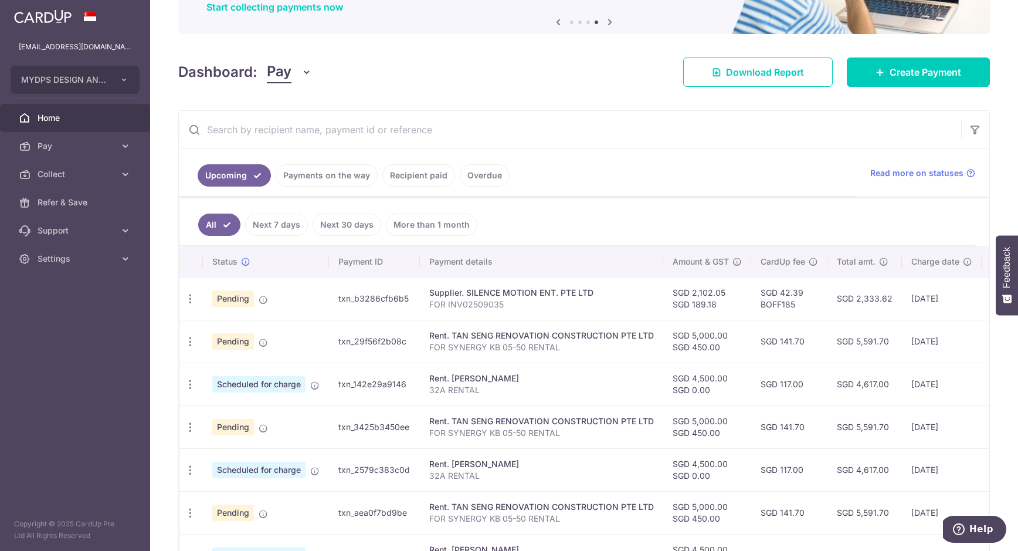
click at [728, 141] on input "text" at bounding box center [570, 130] width 782 height 38
click at [54, 150] on span "Pay" at bounding box center [76, 146] width 77 height 12
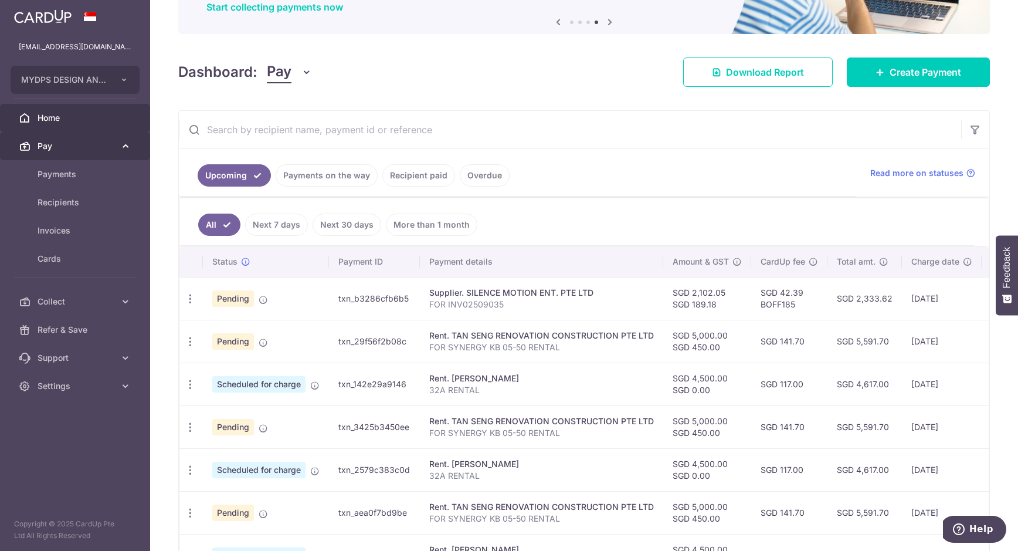
click at [53, 148] on span "Pay" at bounding box center [76, 146] width 77 height 12
click at [60, 145] on span "Pay" at bounding box center [76, 146] width 77 height 12
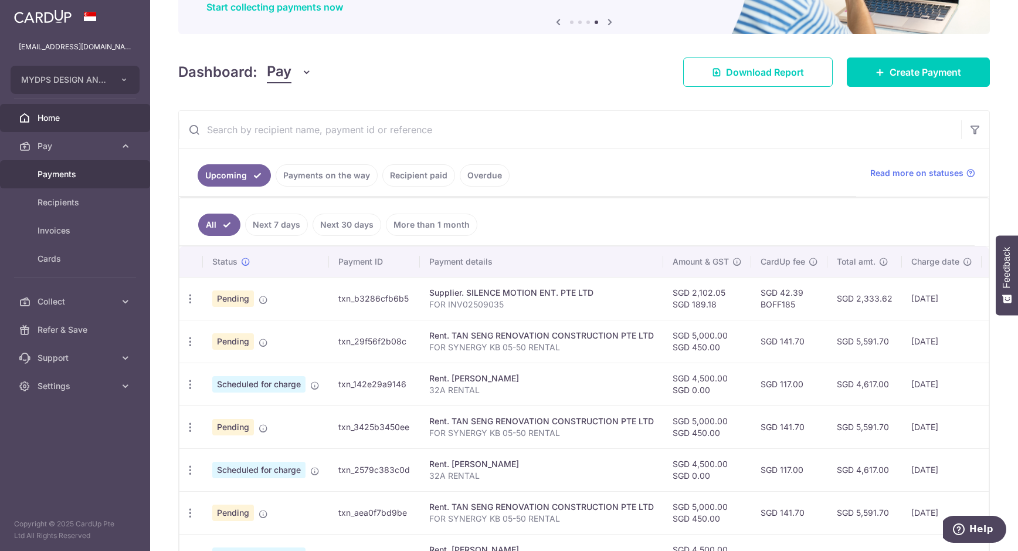
click at [80, 172] on span "Payments" at bounding box center [76, 174] width 77 height 12
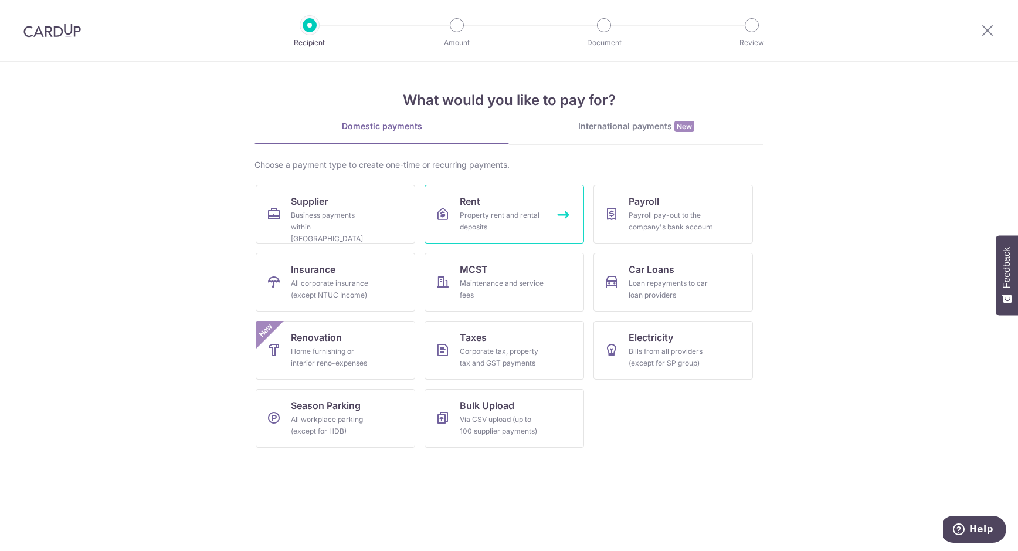
click at [500, 211] on div "Property rent and rental deposits" at bounding box center [502, 220] width 84 height 23
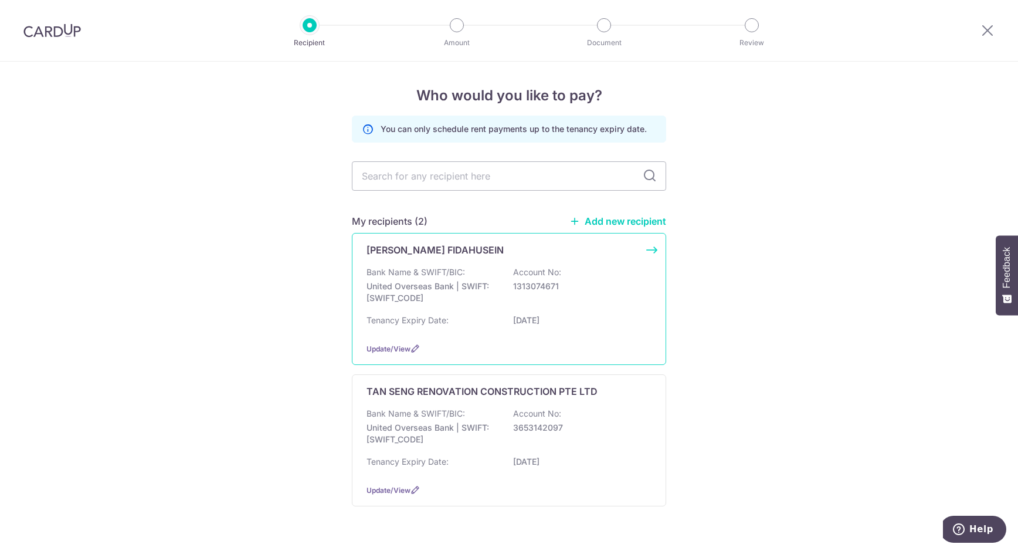
click at [573, 307] on div "Bank Name & SWIFT/BIC: United Overseas Bank | SWIFT: [SWIFT_CODE] Account No: 1…" at bounding box center [508, 287] width 285 height 43
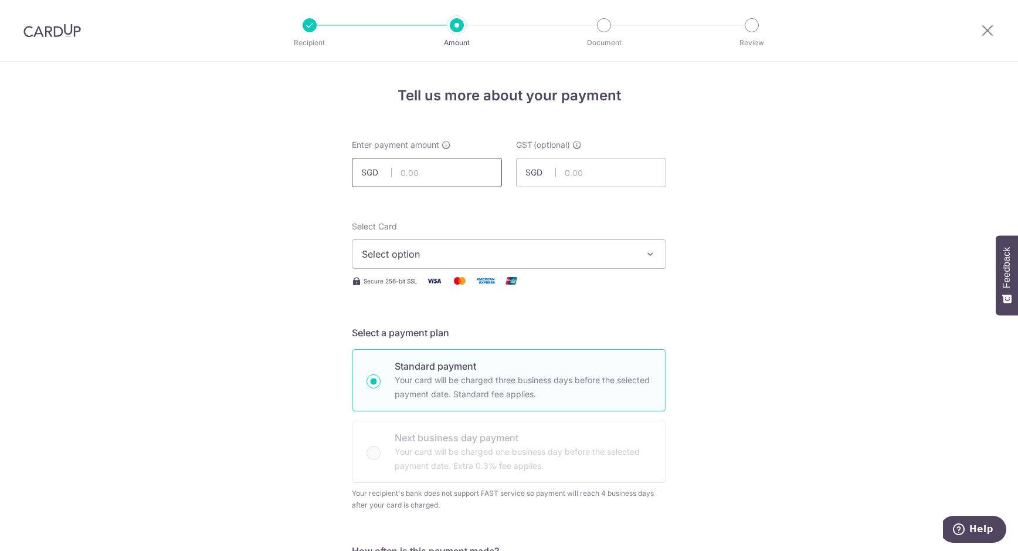
click at [450, 176] on input "text" at bounding box center [427, 172] width 150 height 29
click at [426, 179] on input "text" at bounding box center [427, 172] width 150 height 29
type input "4,500.00"
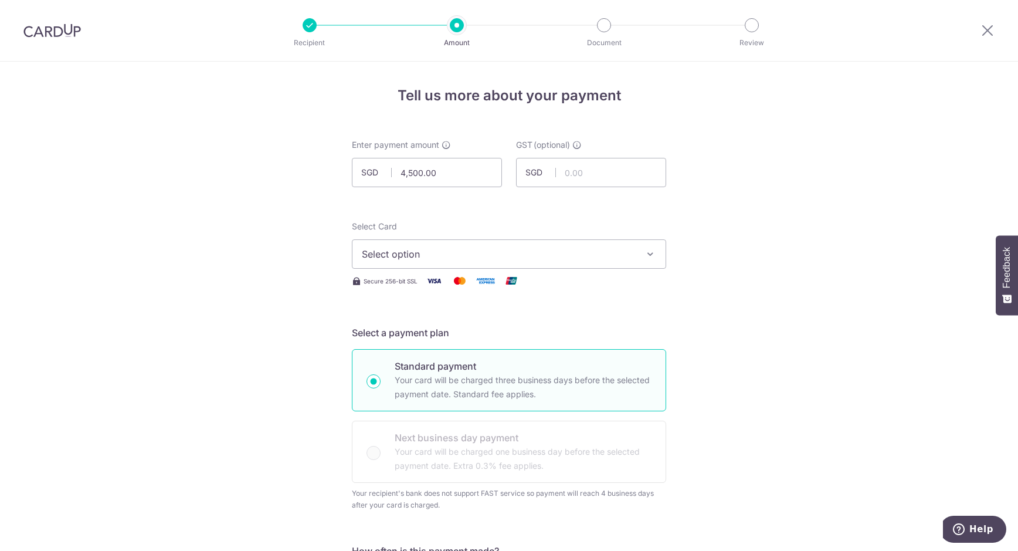
click at [500, 250] on span "Select option" at bounding box center [498, 254] width 273 height 14
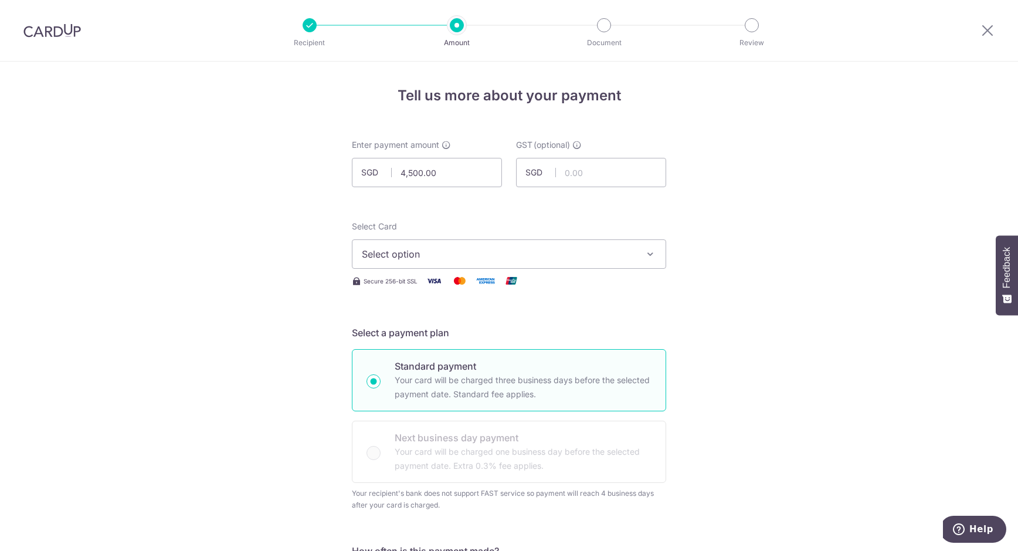
click at [441, 255] on span "Select option" at bounding box center [498, 254] width 273 height 14
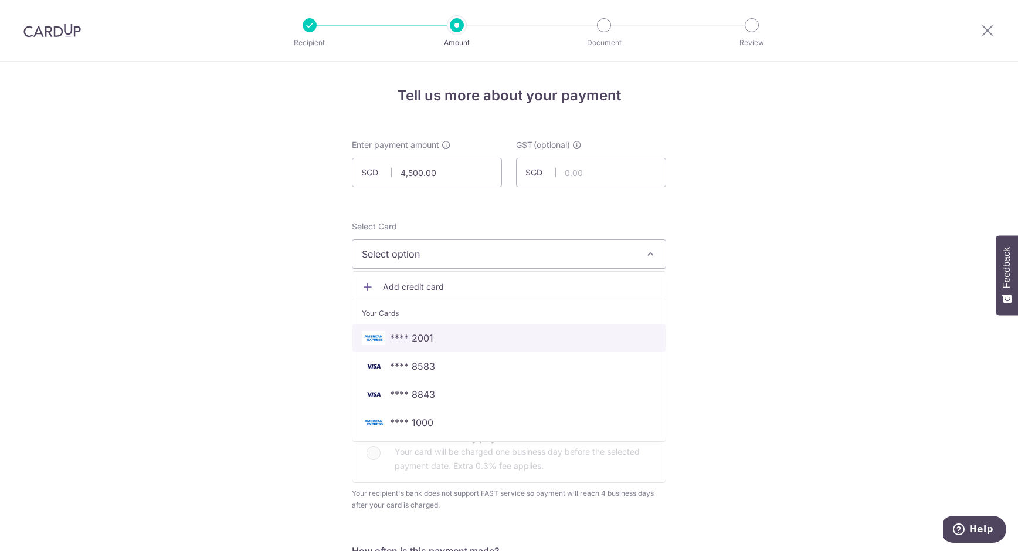
click at [416, 341] on span "**** 2001" at bounding box center [411, 338] width 43 height 14
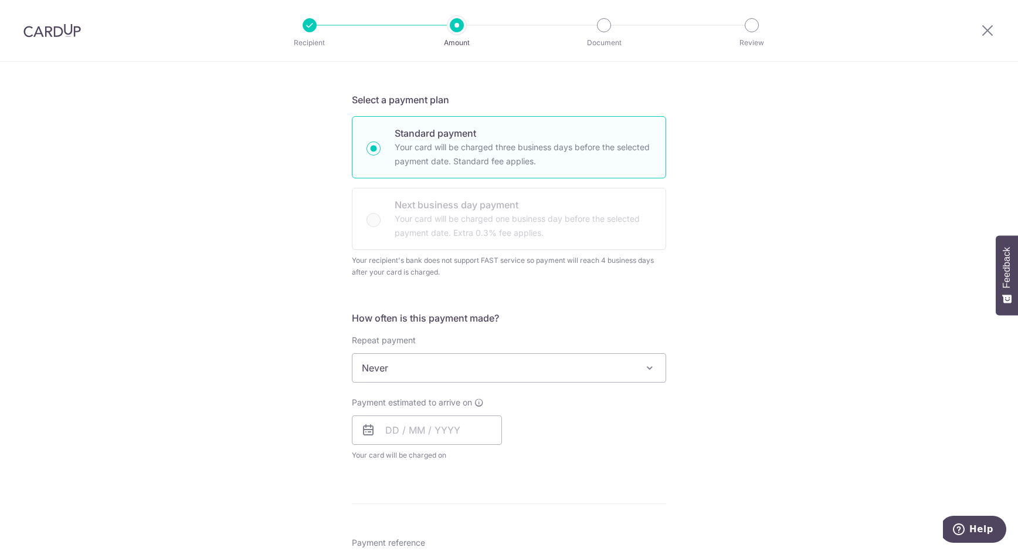
scroll to position [234, 0]
click at [473, 218] on div "Standard payment Your card will be charged three business days before the selec…" at bounding box center [509, 182] width 314 height 134
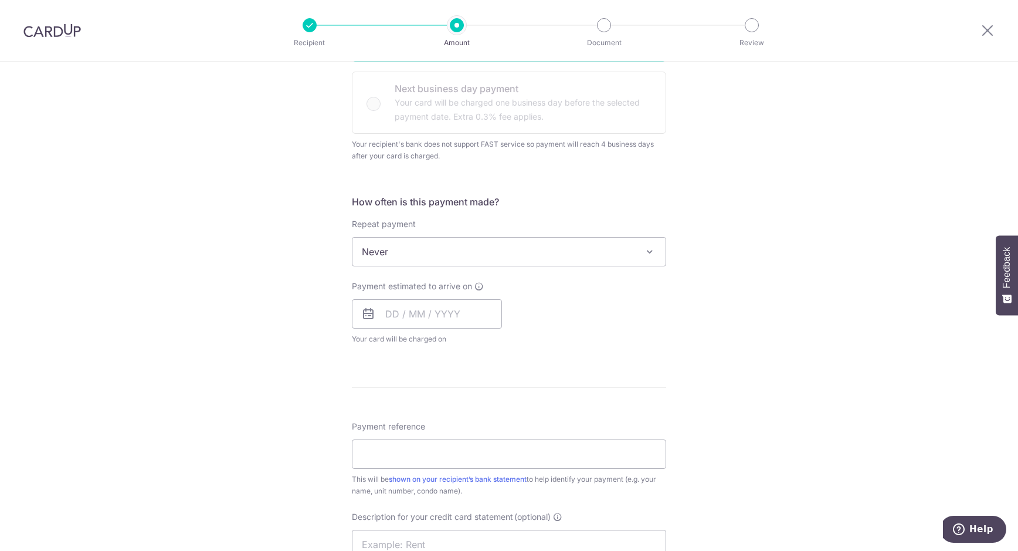
scroll to position [351, 0]
click at [413, 245] on span "Never" at bounding box center [508, 250] width 313 height 28
click at [236, 259] on div "Tell us more about your payment Enter payment amount SGD 4,500.00 4500.00 GST (…" at bounding box center [509, 294] width 1018 height 1167
click at [382, 314] on input "text" at bounding box center [427, 311] width 150 height 29
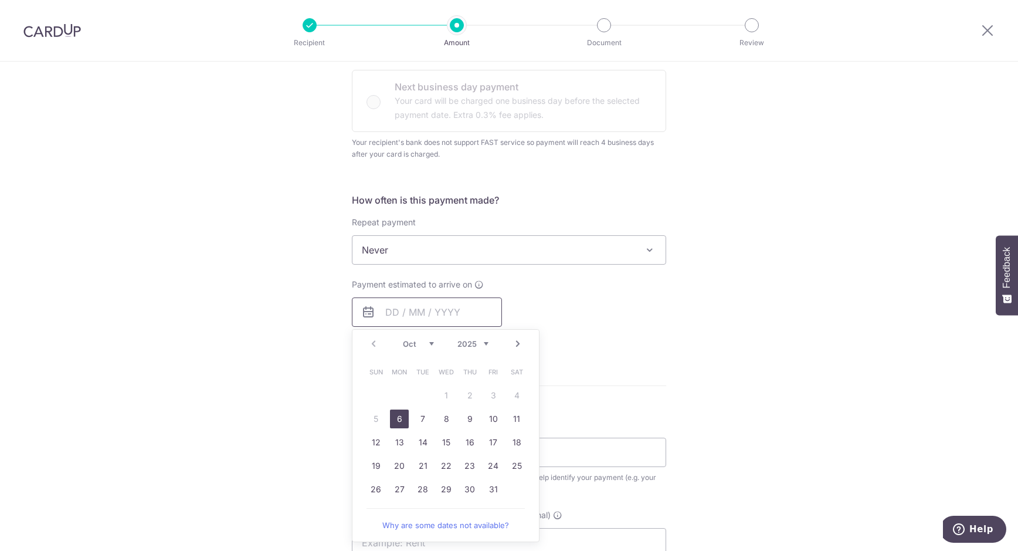
click at [382, 314] on input "text" at bounding box center [427, 311] width 150 height 29
click at [287, 320] on div "Tell us more about your payment Enter payment amount SGD 4,500.00 4500.00 GST (…" at bounding box center [509, 294] width 1018 height 1167
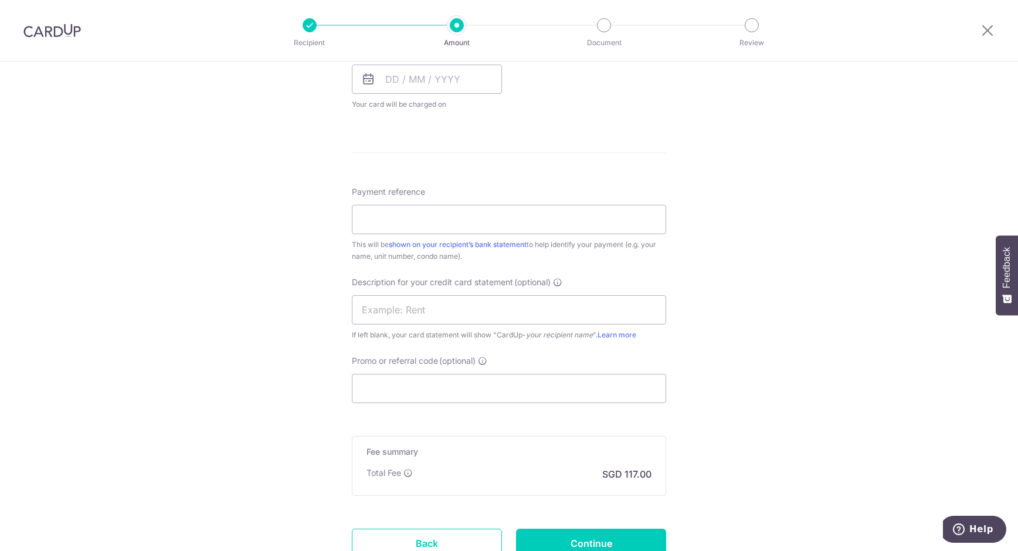
scroll to position [585, 0]
click at [286, 317] on div "Tell us more about your payment Enter payment amount SGD 4,500.00 4500.00 GST (…" at bounding box center [509, 59] width 1018 height 1167
click at [381, 220] on input "Payment reference" at bounding box center [509, 217] width 314 height 29
type input "32A RENTAL"
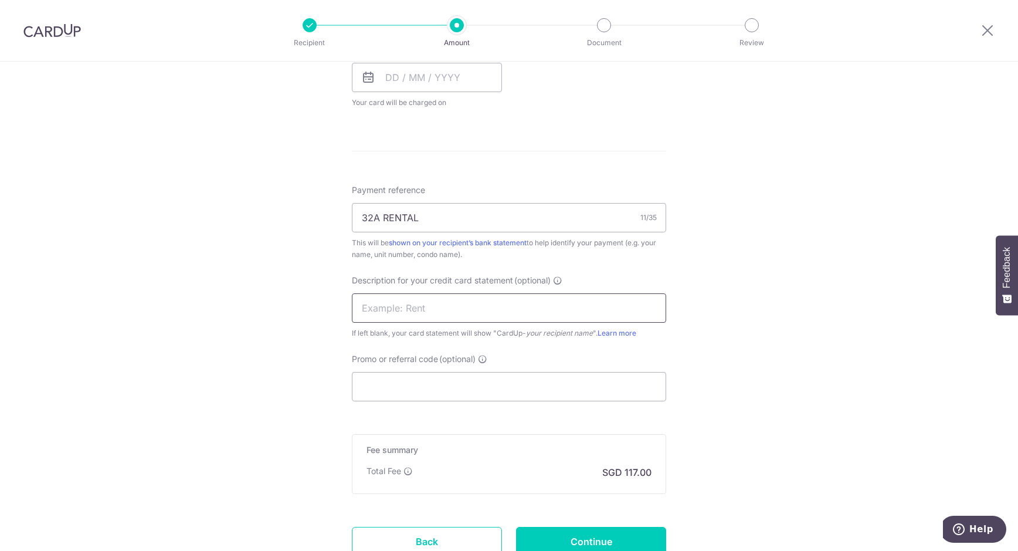
click at [404, 310] on input "text" at bounding box center [509, 307] width 314 height 29
click at [307, 320] on div "Tell us more about your payment Enter payment amount SGD 4,500.00 4500.00 GST (…" at bounding box center [509, 59] width 1018 height 1167
click at [376, 314] on input "text" at bounding box center [509, 307] width 314 height 29
click at [376, 314] on input "fo" at bounding box center [509, 307] width 314 height 29
drag, startPoint x: 376, startPoint y: 314, endPoint x: 359, endPoint y: 305, distance: 19.4
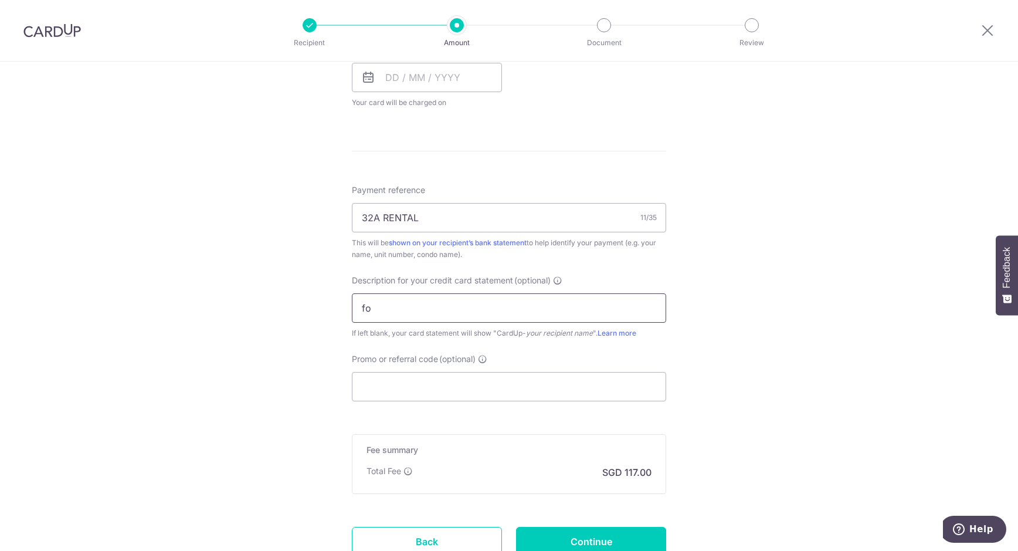
click at [344, 314] on div "Tell us more about your payment Enter payment amount SGD 4,500.00 4500.00 GST (…" at bounding box center [509, 59] width 1018 height 1167
type input "f"
type input "FOR 32A RENTAL"
click at [257, 323] on div "Tell us more about your payment Enter payment amount SGD 4,500.00 4500.00 GST (…" at bounding box center [509, 59] width 1018 height 1167
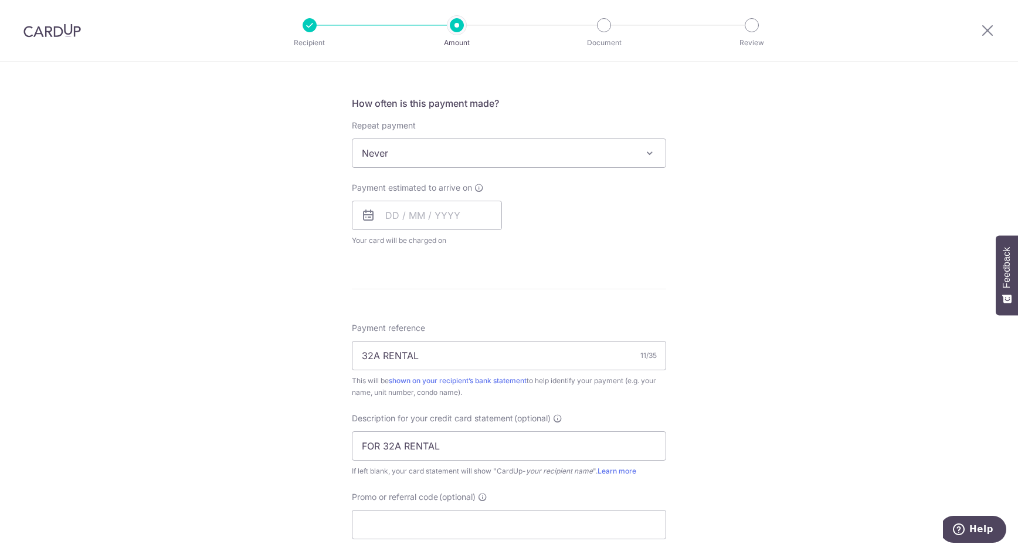
scroll to position [446, 0]
drag, startPoint x: 992, startPoint y: 30, endPoint x: 563, endPoint y: 61, distance: 430.3
click at [992, 30] on icon at bounding box center [987, 30] width 14 height 15
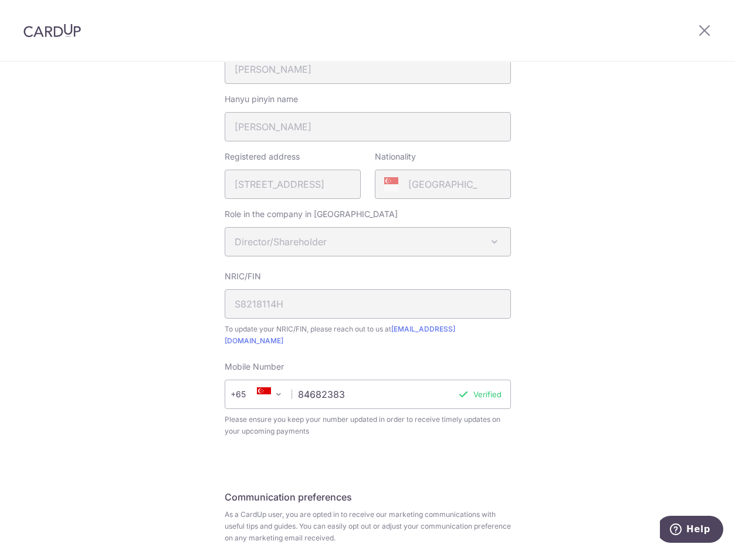
scroll to position [314, 0]
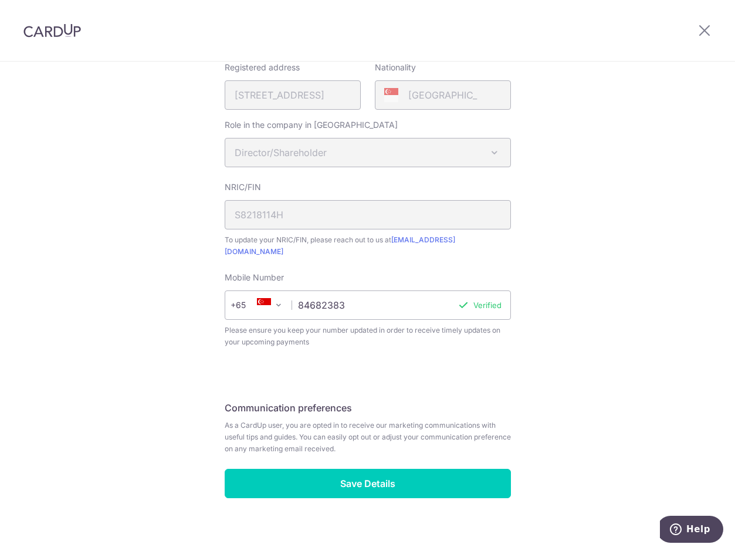
click at [385, 294] on input "84682383" at bounding box center [368, 304] width 286 height 29
drag, startPoint x: 415, startPoint y: 293, endPoint x: 235, endPoint y: 296, distance: 180.6
click at [235, 296] on div "+376 +971 +93 +1268 +1264 +355 +374 +244 +0 +54 +1684 +43 +61 +297 +358 +994 +3…" at bounding box center [368, 304] width 286 height 29
type input "90612897"
select select "65"
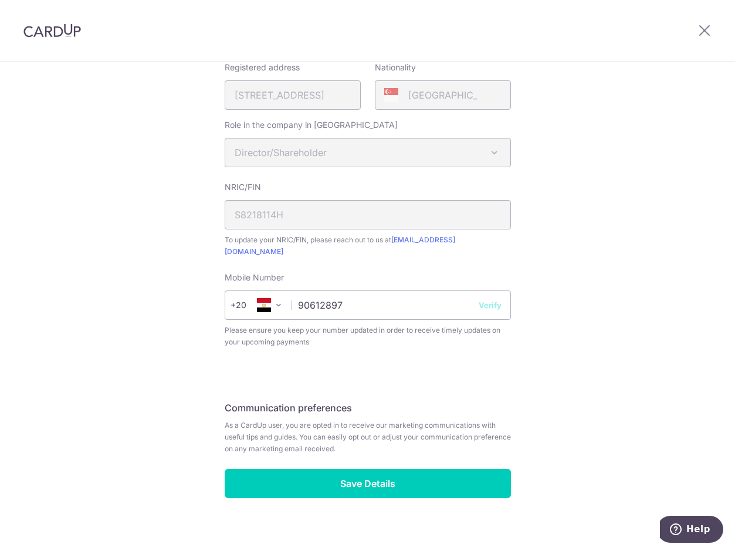
click at [558, 376] on div "Review your details Your Details First name [PERSON_NAME] Last name [PERSON_NAM…" at bounding box center [367, 155] width 735 height 814
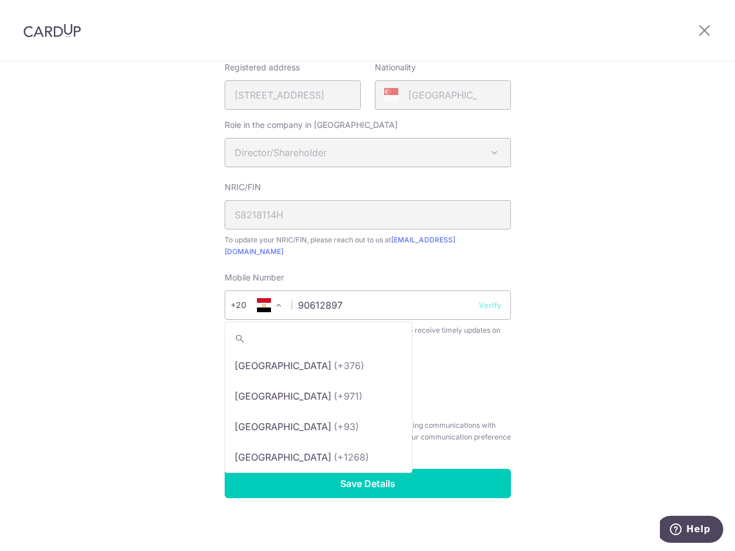
click at [278, 298] on span at bounding box center [278, 305] width 14 height 14
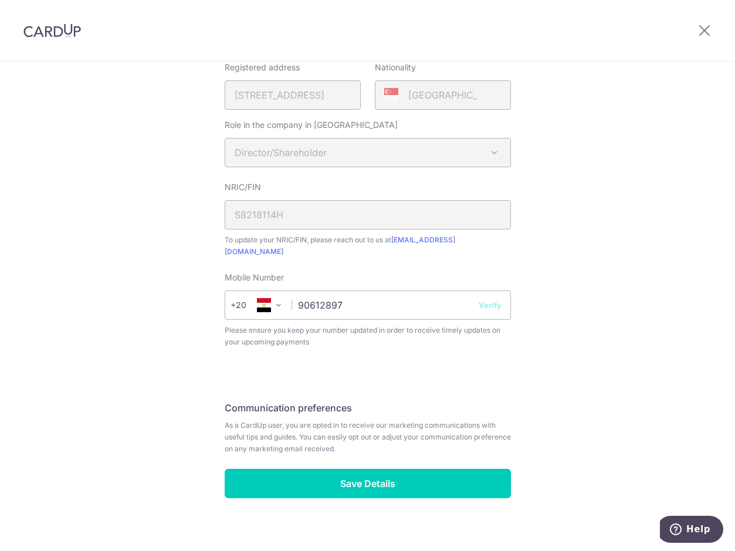
click at [233, 298] on span "+20" at bounding box center [246, 305] width 32 height 14
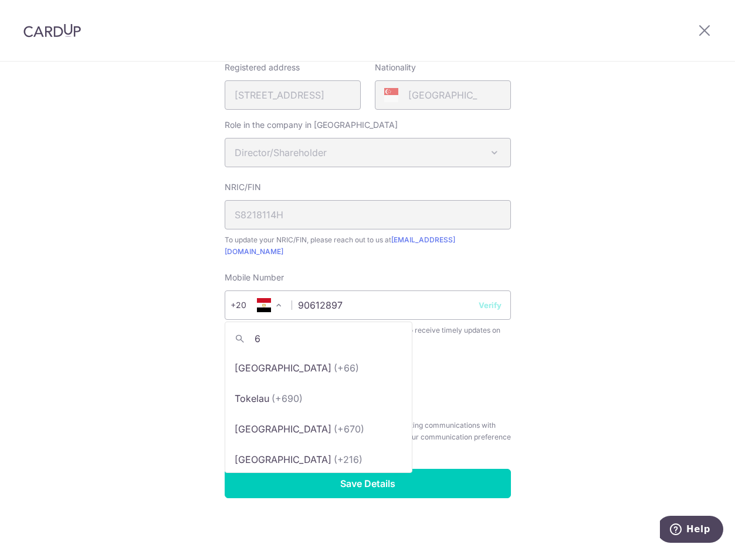
scroll to position [0, 0]
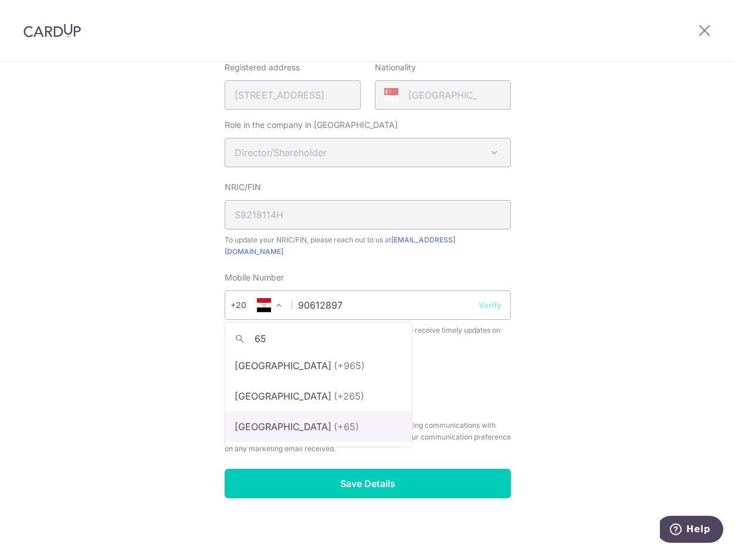
type input "65"
select select "199"
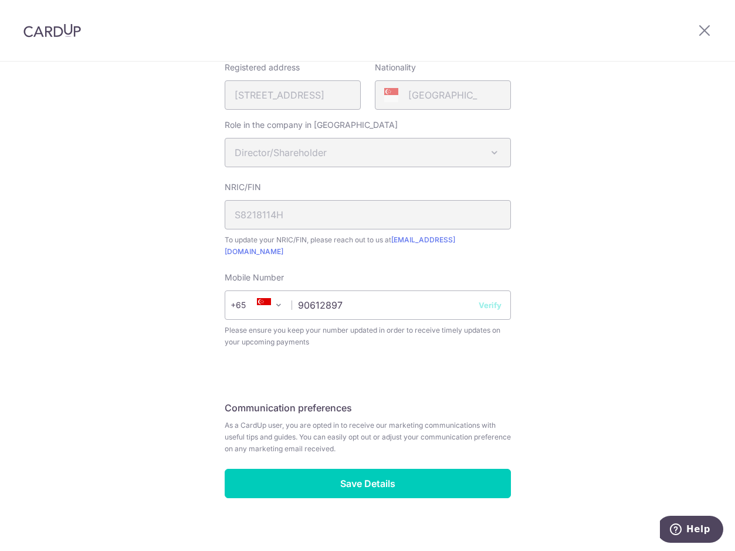
click at [590, 365] on div "Review your details Your Details First name Khim Choo Last name Lee Please conf…" at bounding box center [367, 155] width 735 height 814
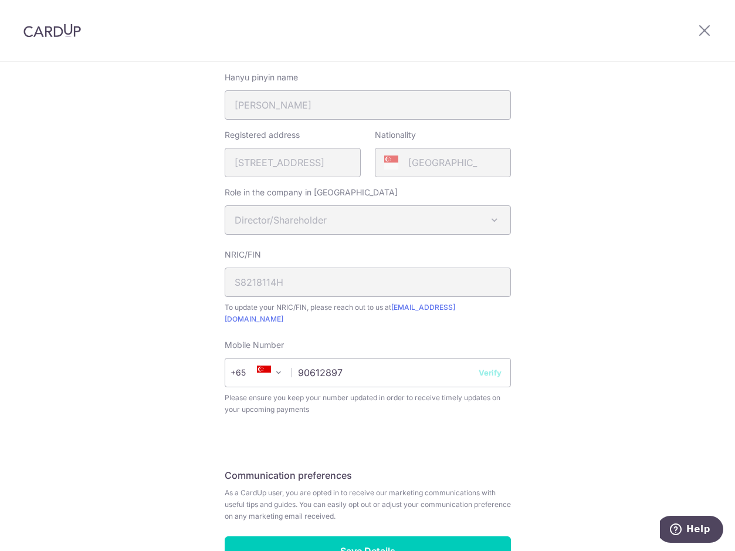
scroll to position [314, 0]
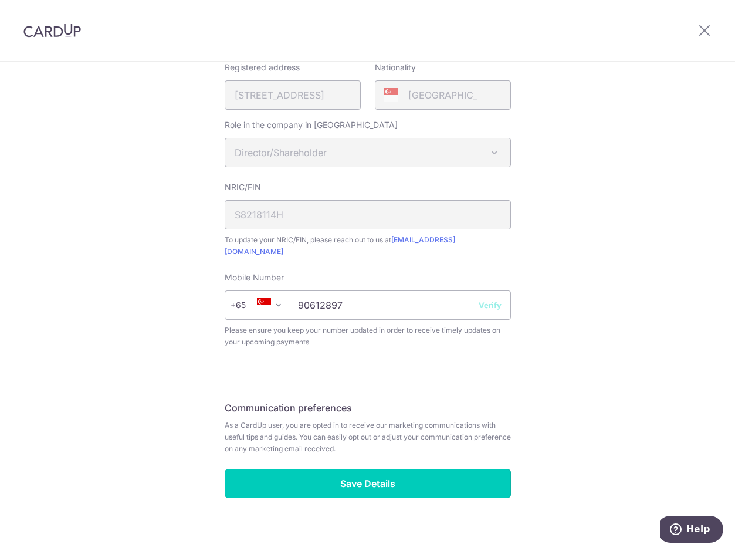
click at [408, 475] on input "Save Details" at bounding box center [368, 483] width 286 height 29
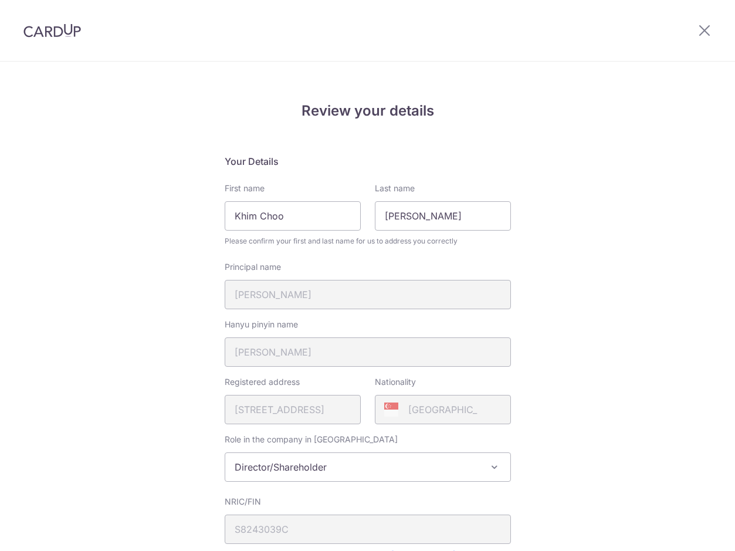
scroll to position [331, 0]
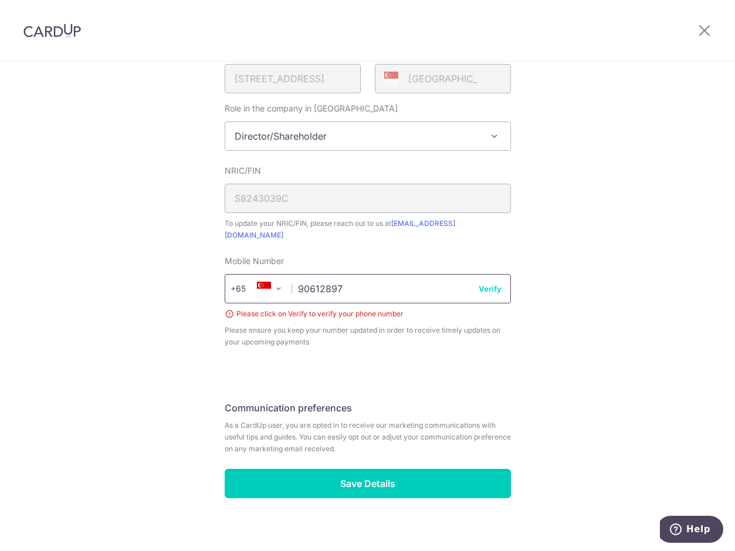
click at [424, 274] on input "90612897" at bounding box center [368, 288] width 286 height 29
click at [495, 283] on button "Verify" at bounding box center [489, 289] width 23 height 12
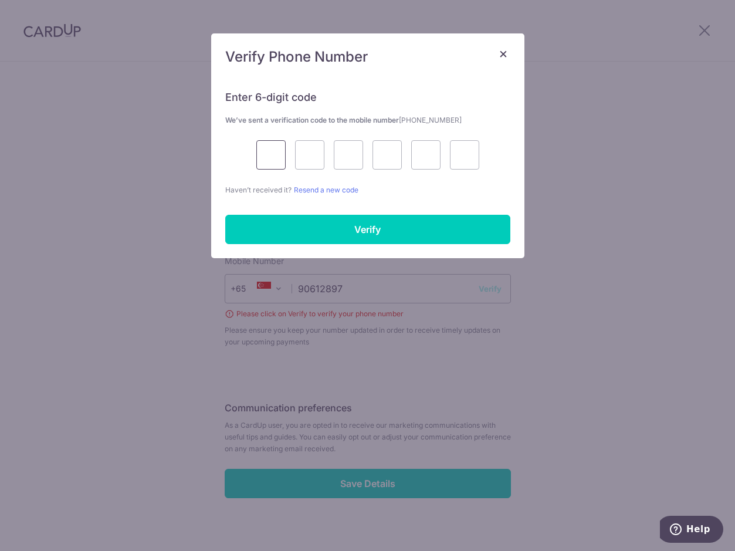
click at [268, 158] on input "text" at bounding box center [270, 154] width 29 height 29
type input "9"
type input "3"
type input "0"
type input "5"
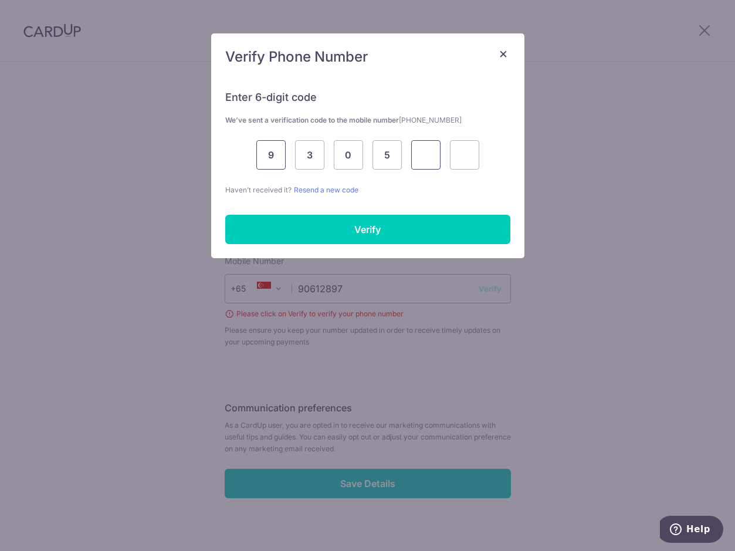
type input "2"
type input "7"
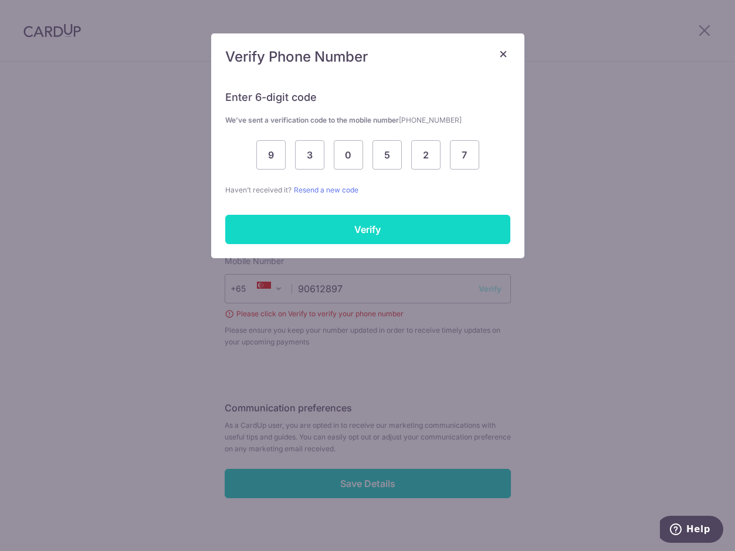
click at [342, 228] on input "Verify" at bounding box center [367, 229] width 285 height 29
click at [367, 232] on input "Verify" at bounding box center [367, 229] width 285 height 29
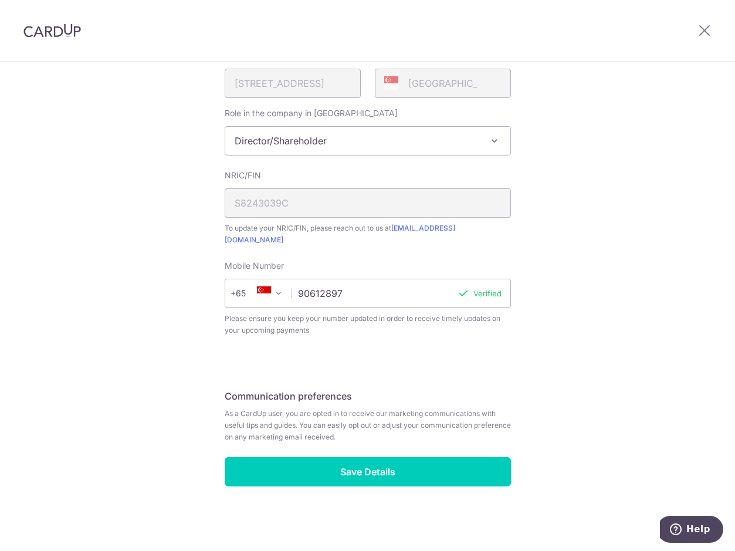
scroll to position [314, 0]
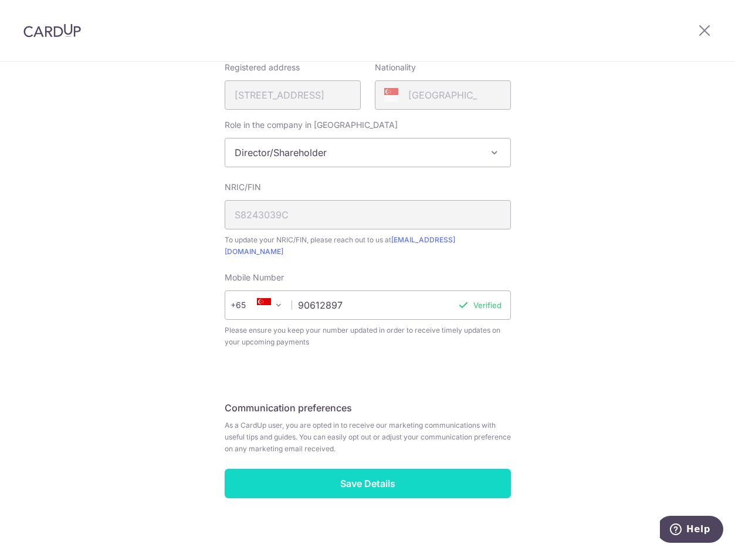
click at [419, 469] on input "Save Details" at bounding box center [368, 483] width 286 height 29
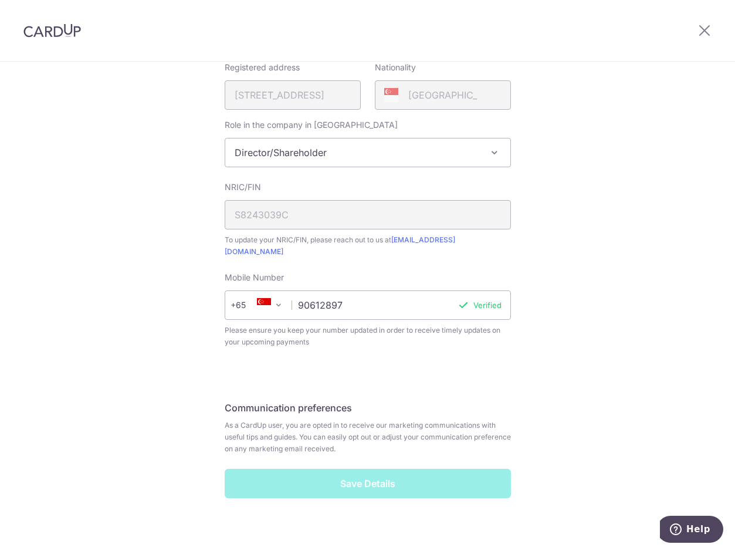
click at [445, 151] on span "Director/Shareholder" at bounding box center [367, 152] width 285 height 28
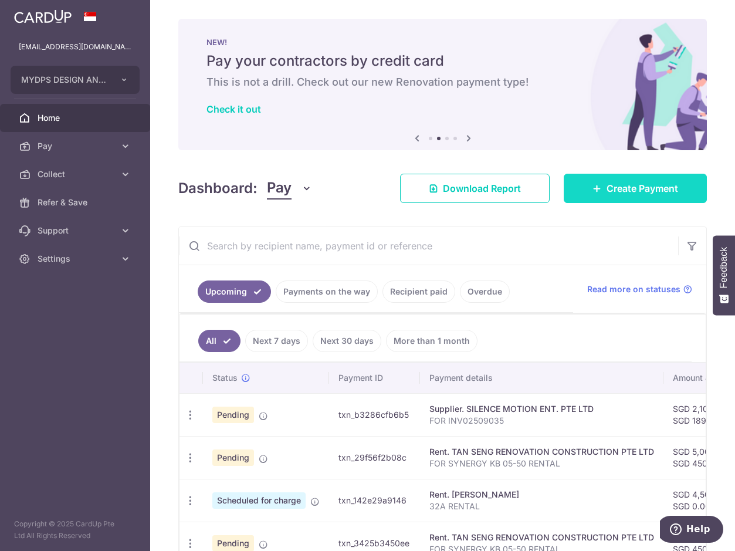
click at [629, 192] on span "Create Payment" at bounding box center [642, 188] width 72 height 14
